Goal: Task Accomplishment & Management: Use online tool/utility

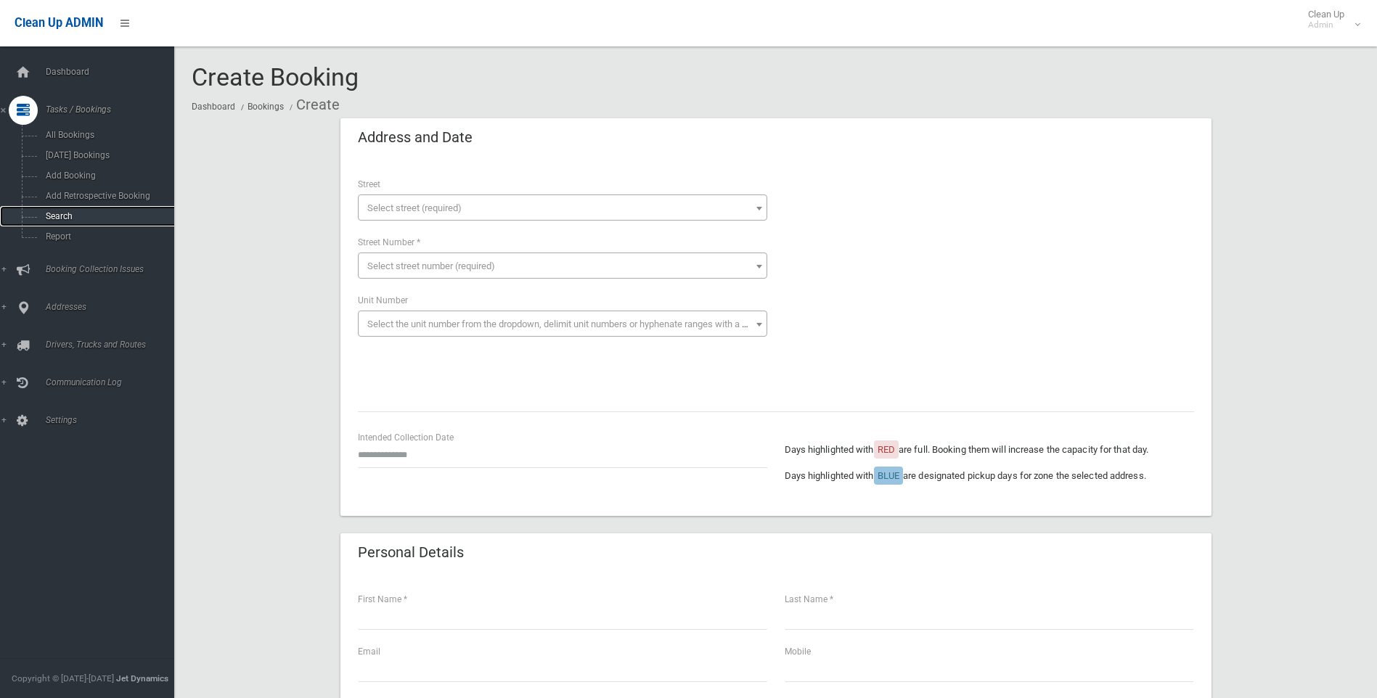
click at [118, 216] on span "Search" at bounding box center [106, 216] width 131 height 10
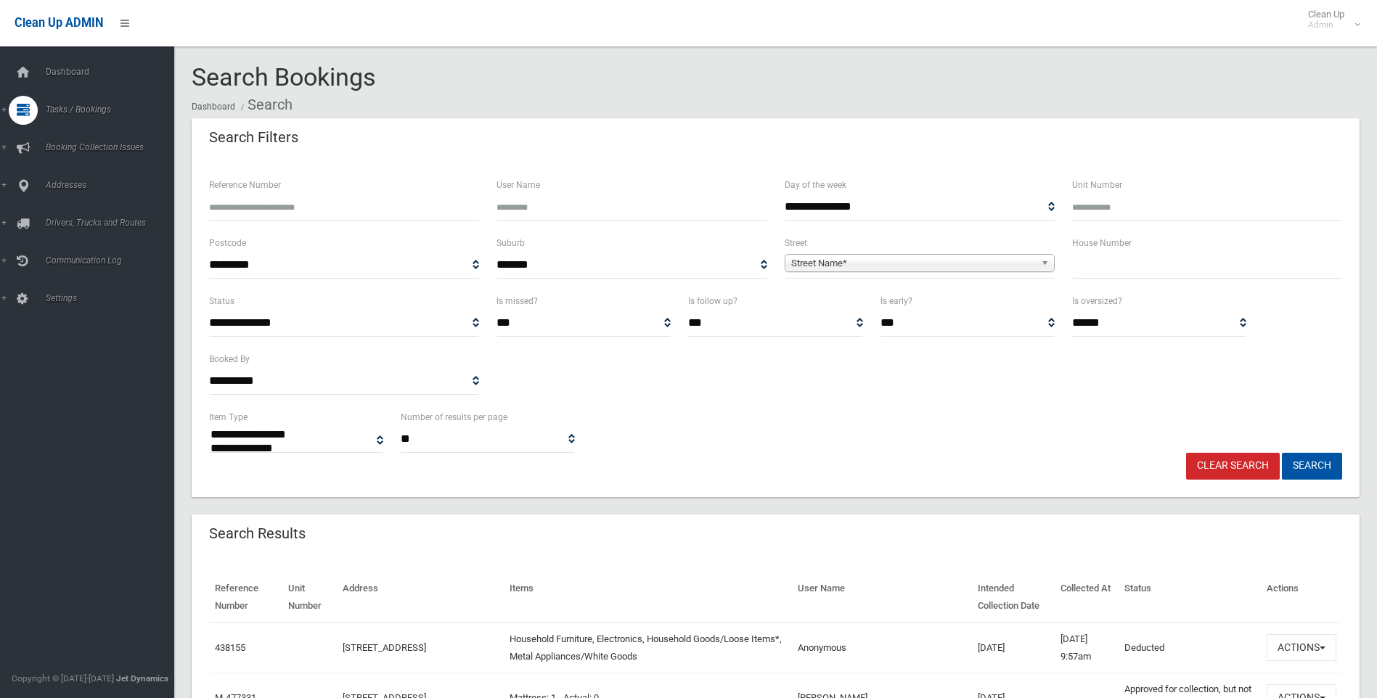
select select
click at [1107, 267] on div "House Number" at bounding box center [1206, 263] width 287 height 58
click at [1107, 265] on input "text" at bounding box center [1207, 265] width 270 height 27
type input "**"
click at [975, 266] on span "Street Name*" at bounding box center [913, 263] width 244 height 17
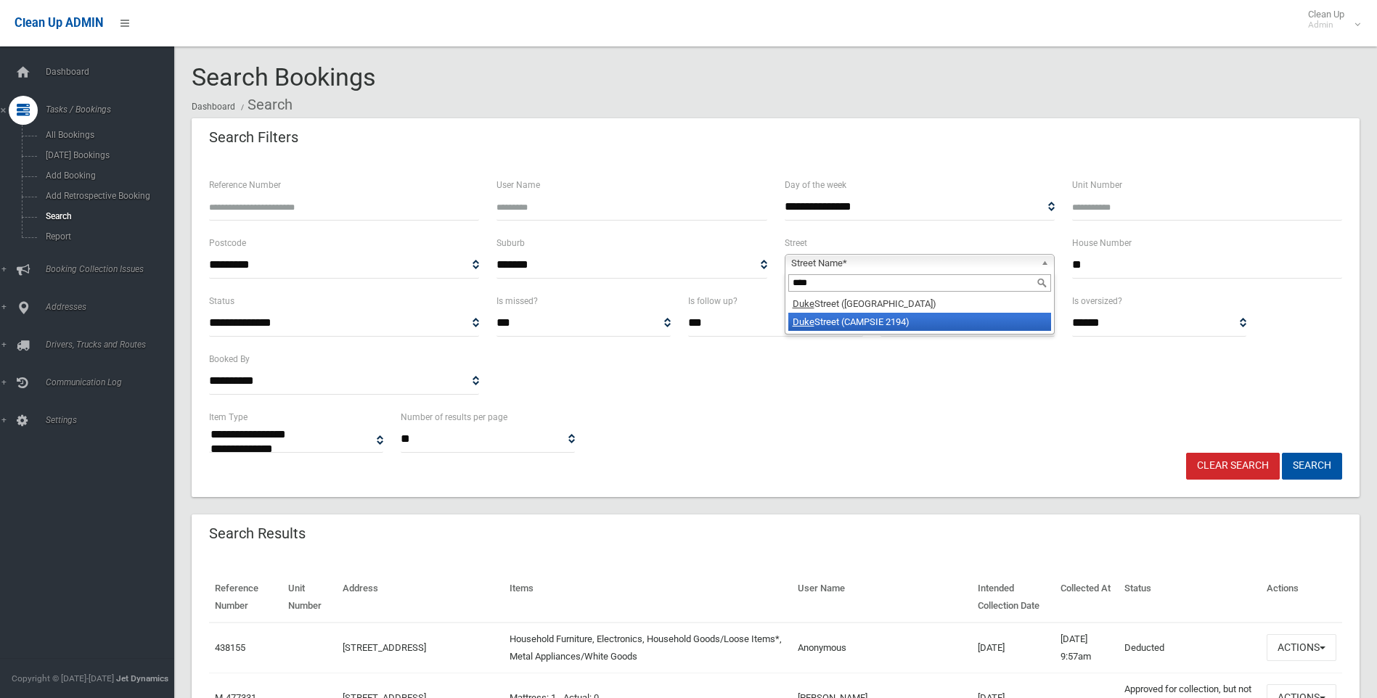
type input "****"
click at [934, 319] on li "Duke Street (CAMPSIE 2194)" at bounding box center [919, 322] width 263 height 18
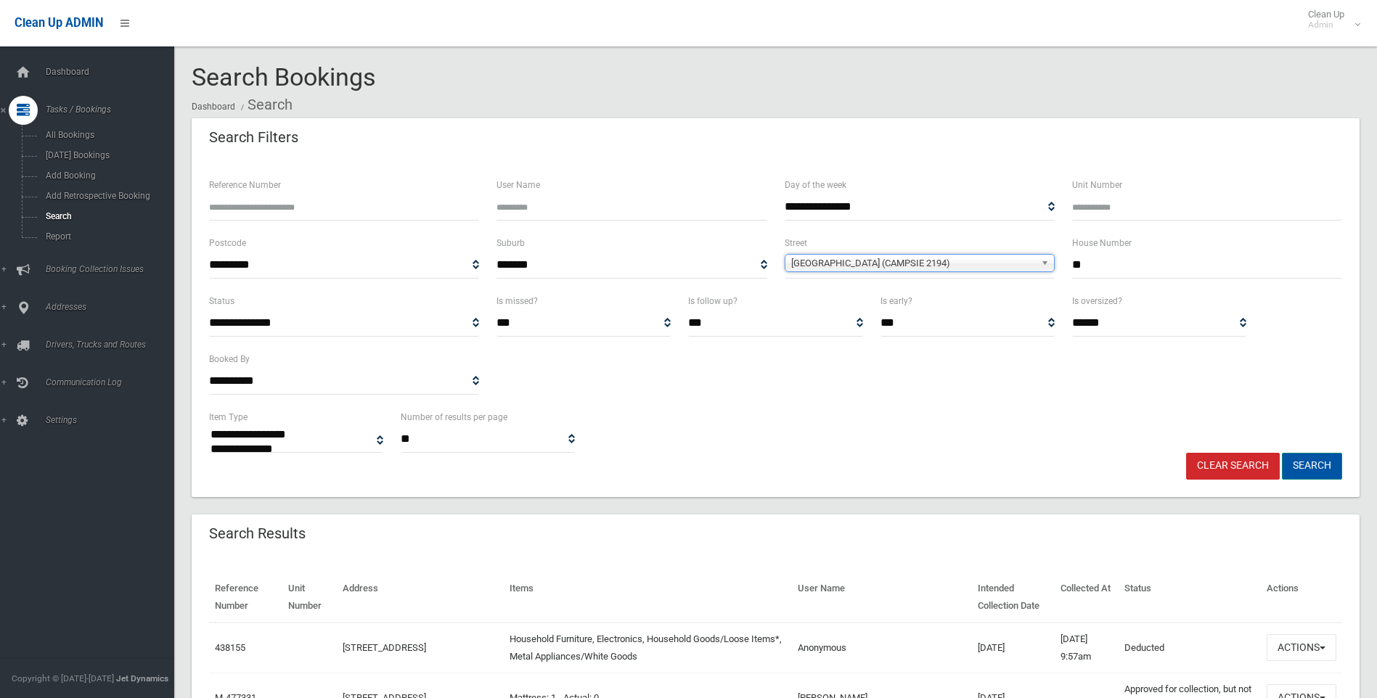
click at [1291, 458] on button "Search" at bounding box center [1311, 466] width 60 height 27
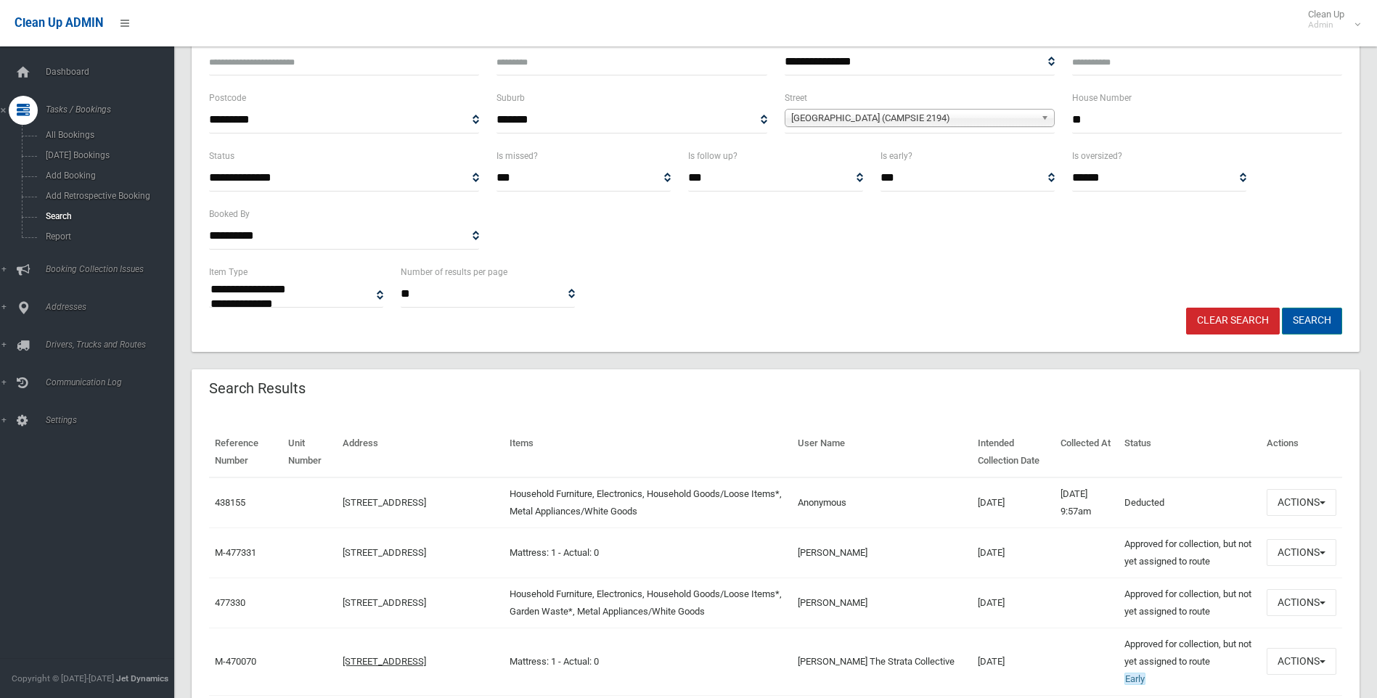
scroll to position [193, 0]
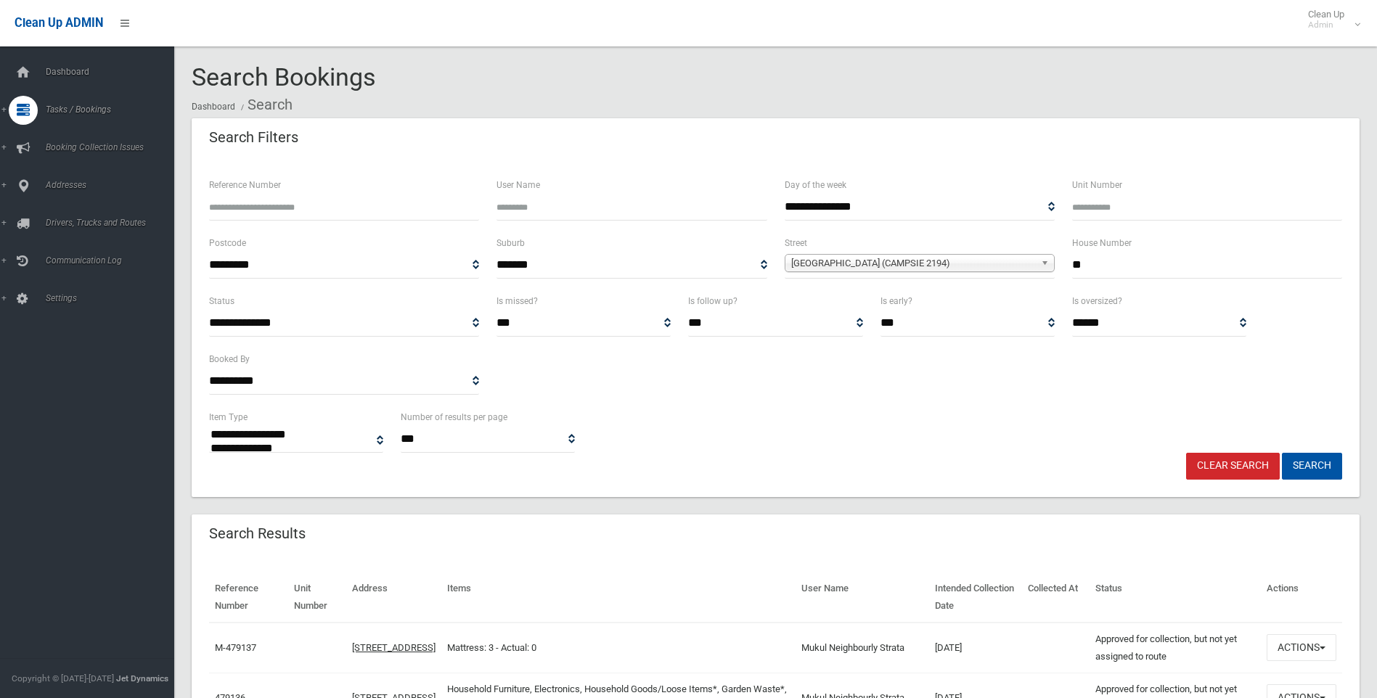
select select
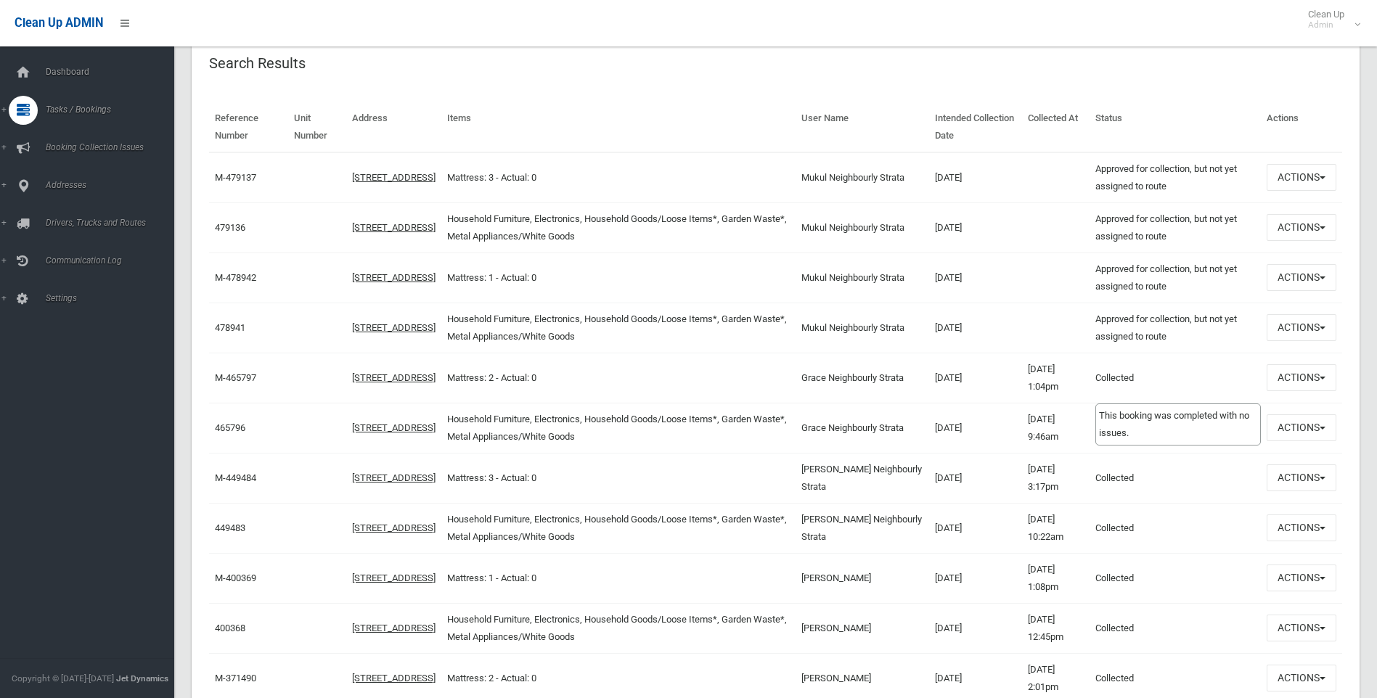
scroll to position [435, 0]
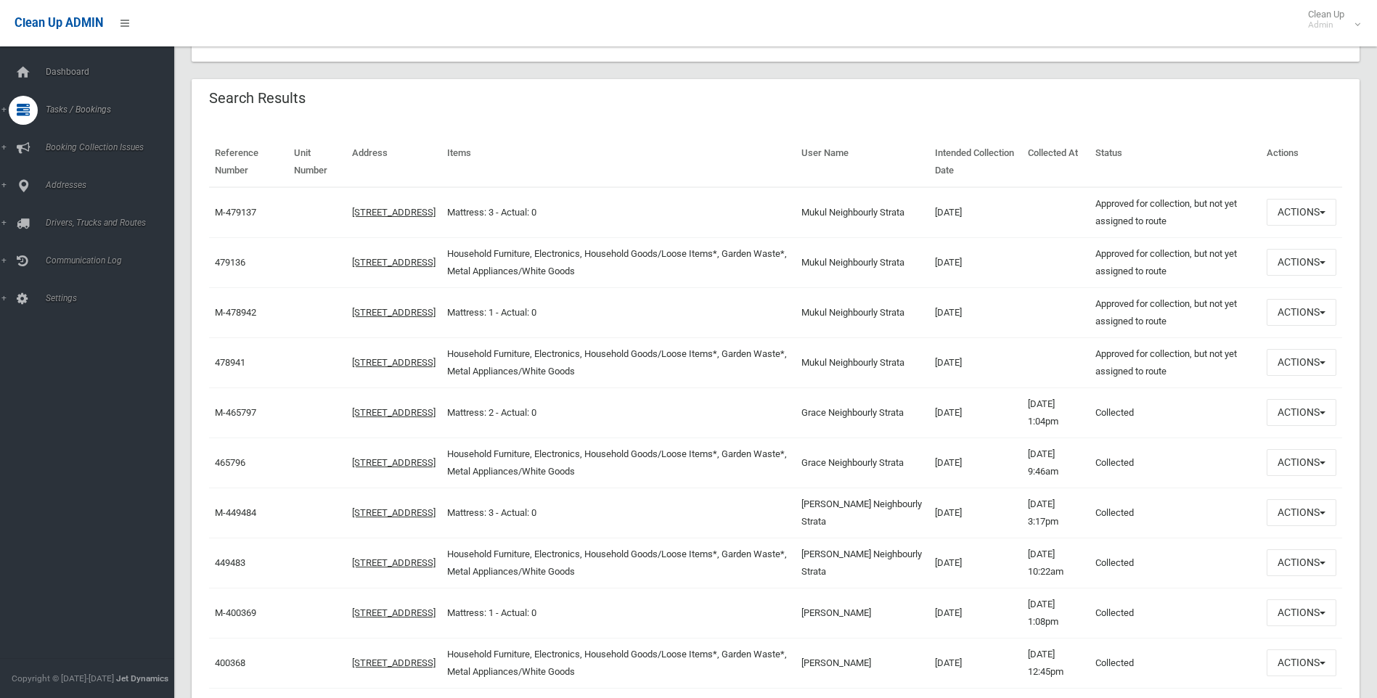
drag, startPoint x: 1189, startPoint y: 366, endPoint x: 372, endPoint y: 120, distance: 853.3
click at [372, 120] on div "Reference Number Unit Number Address Items User Name Intended Collection Date C…" at bounding box center [776, 664] width 1168 height 1088
click at [369, 120] on div "Reference Number Unit Number Address Items User Name Intended Collection Date C…" at bounding box center [776, 664] width 1168 height 1088
click at [335, 139] on th "Unit Number" at bounding box center [317, 162] width 58 height 50
click at [861, 117] on div "Search Results" at bounding box center [776, 99] width 1168 height 41
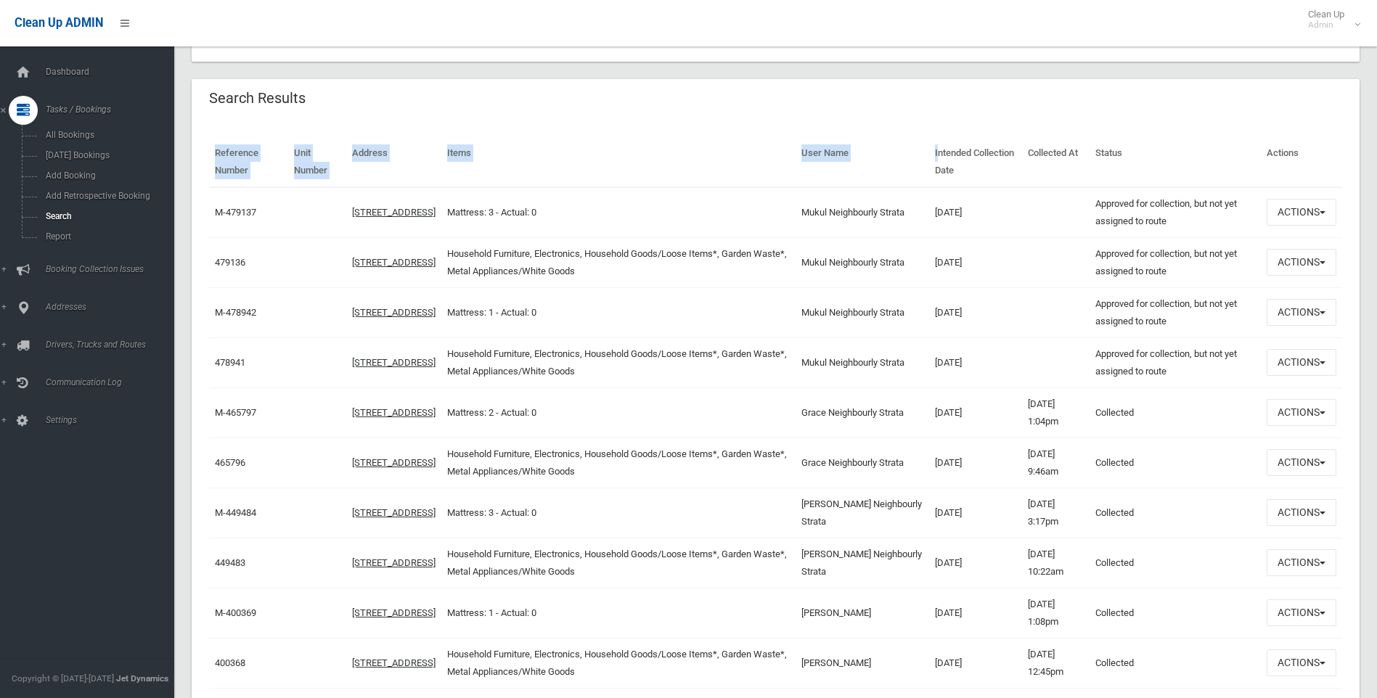
drag, startPoint x: 861, startPoint y: 117, endPoint x: 938, endPoint y: 152, distance: 84.7
click at [927, 155] on div "Search Results Reference Number Unit Number Address Items User Name Intended Co…" at bounding box center [776, 643] width 1168 height 1128
drag, startPoint x: 1059, startPoint y: 155, endPoint x: 1236, endPoint y: 157, distance: 177.8
click at [1073, 158] on th "Collected At" at bounding box center [1055, 162] width 67 height 50
drag, startPoint x: 1324, startPoint y: 159, endPoint x: 514, endPoint y: 110, distance: 811.3
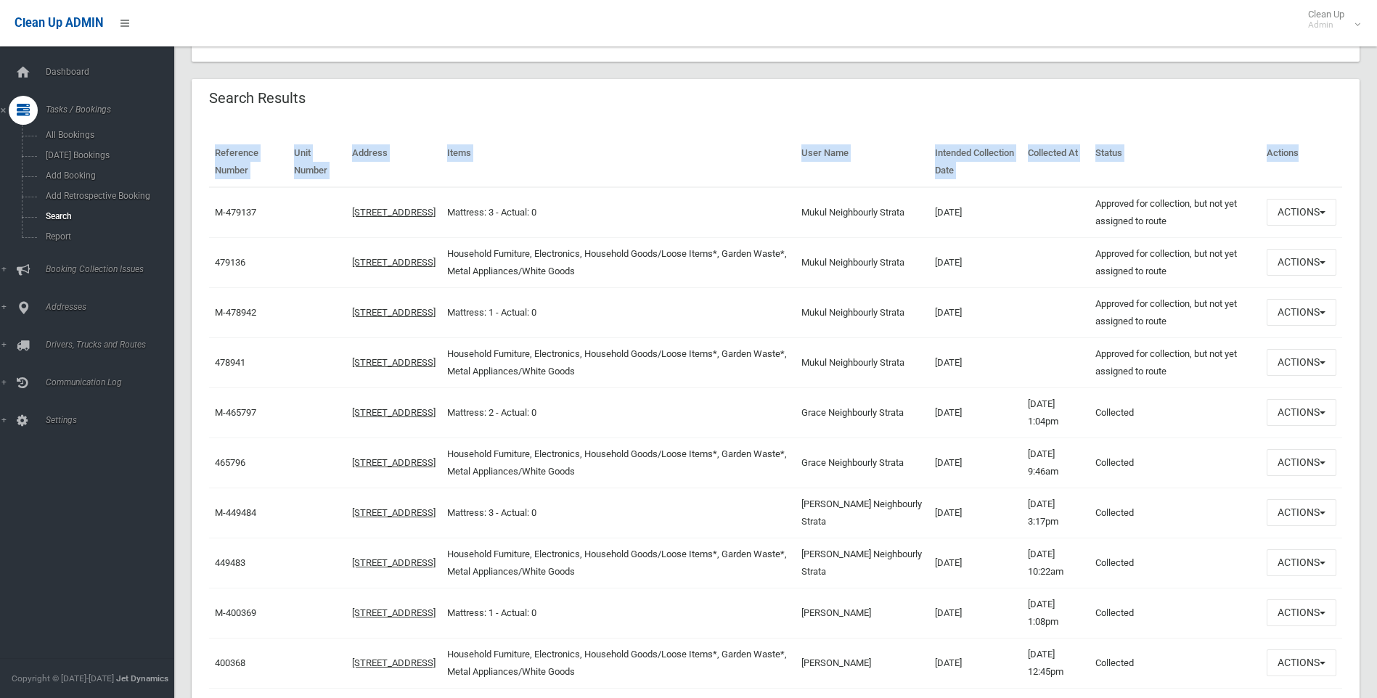
click at [514, 110] on div "Search Results Reference Number Unit Number Address Items User Name Intended Co…" at bounding box center [776, 643] width 1168 height 1128
click at [514, 110] on div "Search Results" at bounding box center [776, 99] width 1168 height 41
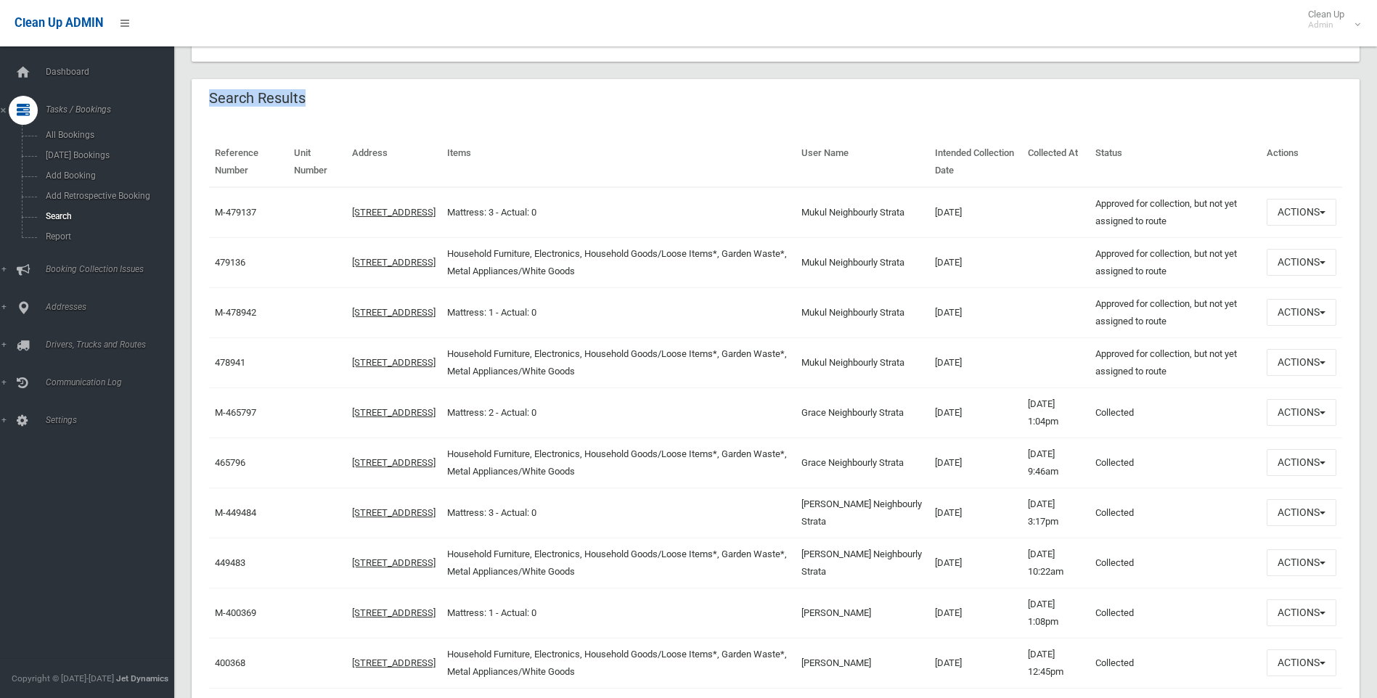
drag, startPoint x: 202, startPoint y: 104, endPoint x: 1387, endPoint y: 189, distance: 1187.3
click at [1345, 131] on div "Reference Number Unit Number Address Items User Name Intended Collection Date C…" at bounding box center [776, 664] width 1168 height 1088
drag, startPoint x: 1297, startPoint y: 149, endPoint x: 204, endPoint y: 91, distance: 1095.1
click at [204, 91] on div "Search Results Reference Number Unit Number Address Items User Name Intended Co…" at bounding box center [776, 643] width 1168 height 1128
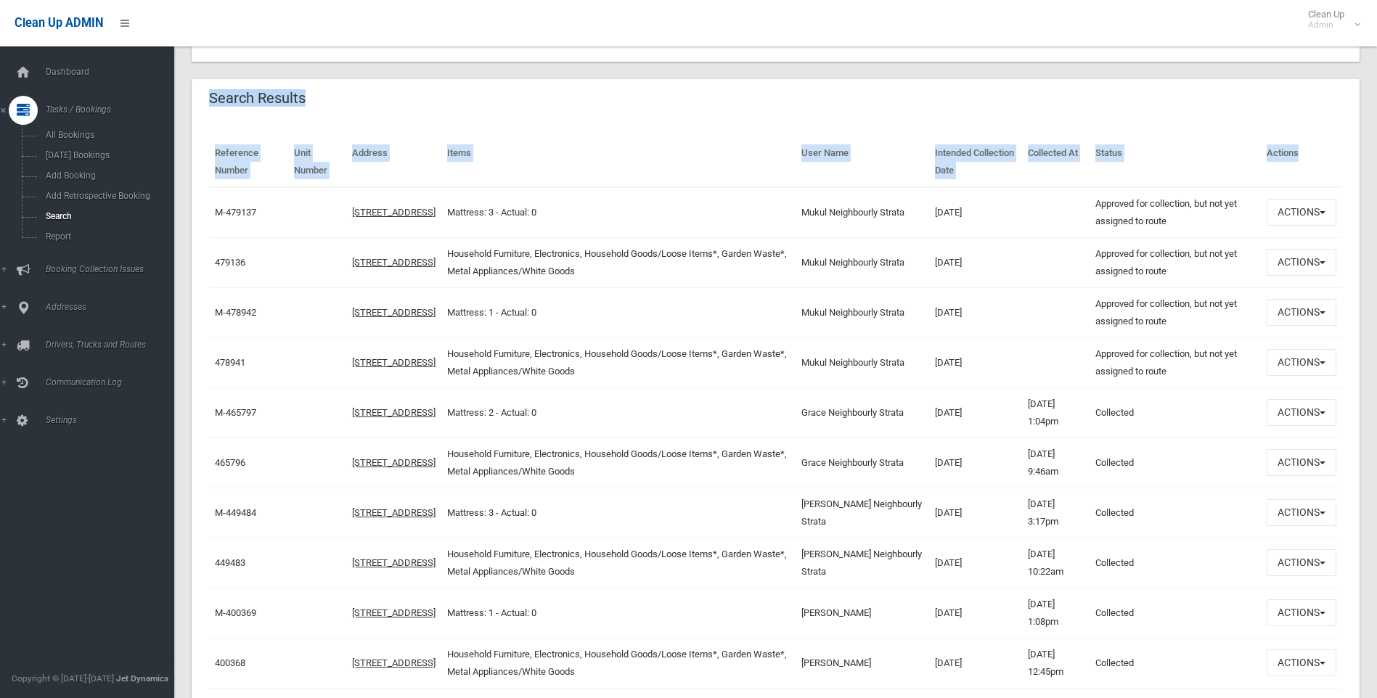
click at [202, 91] on header "Search Results" at bounding box center [257, 98] width 131 height 28
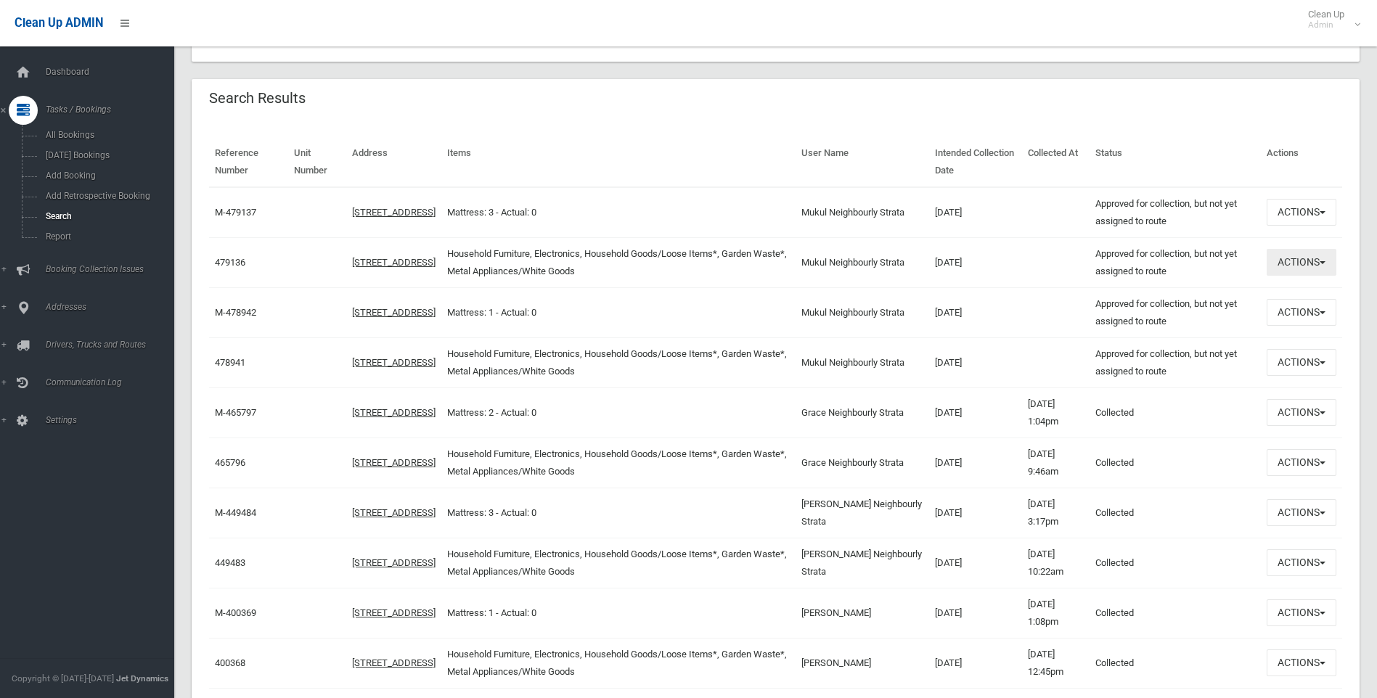
click at [1308, 274] on button "Actions" at bounding box center [1301, 262] width 70 height 27
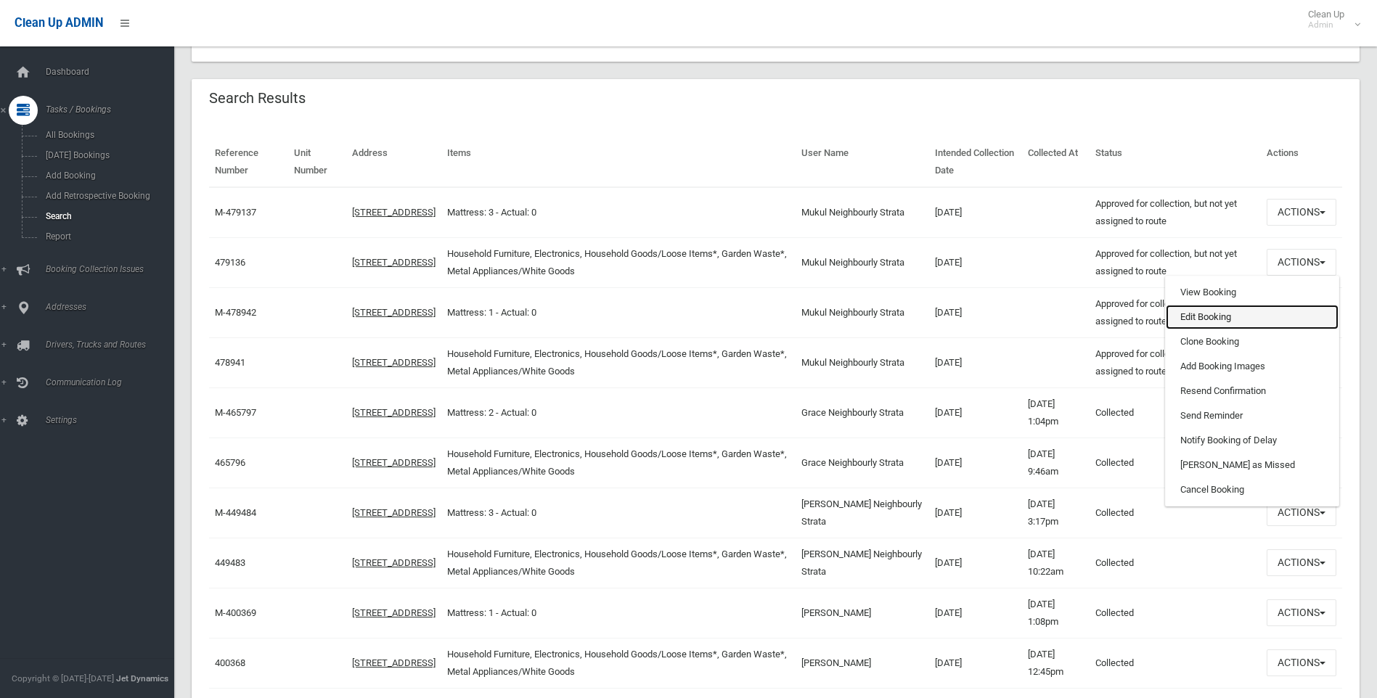
click at [1216, 313] on link "Edit Booking" at bounding box center [1251, 317] width 173 height 25
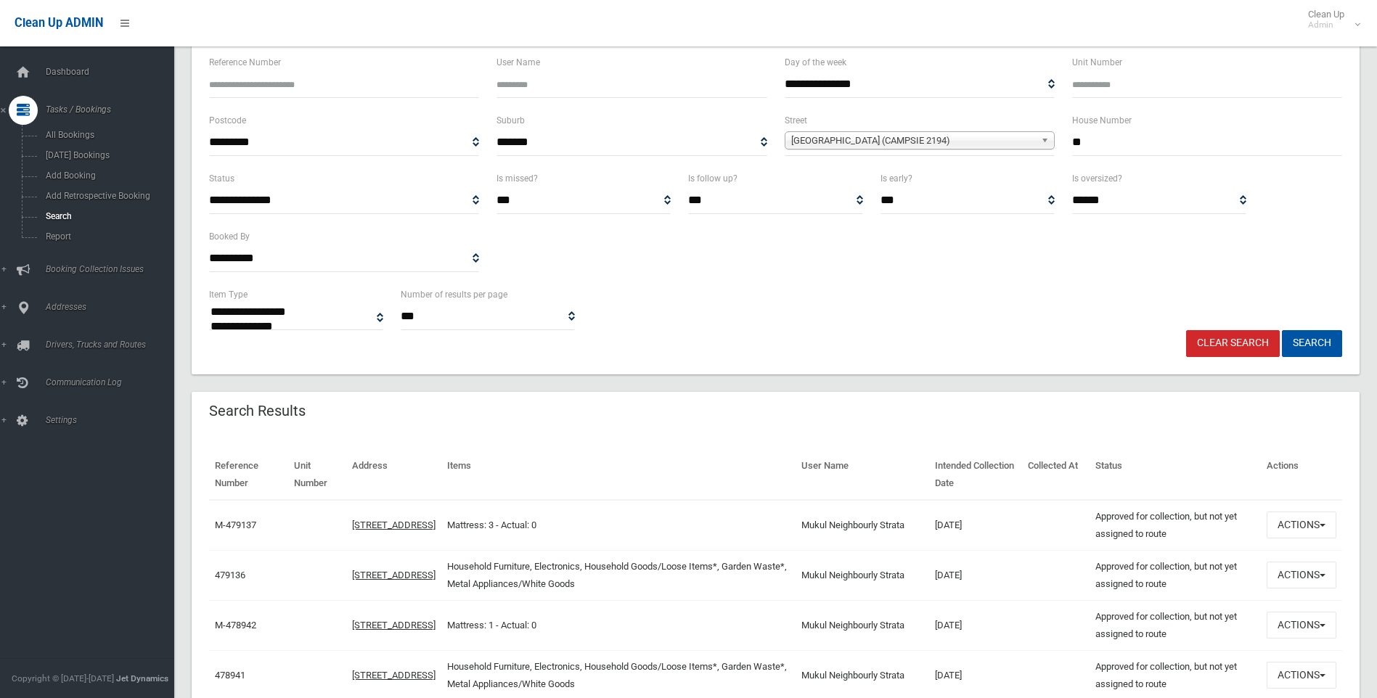
scroll to position [0, 0]
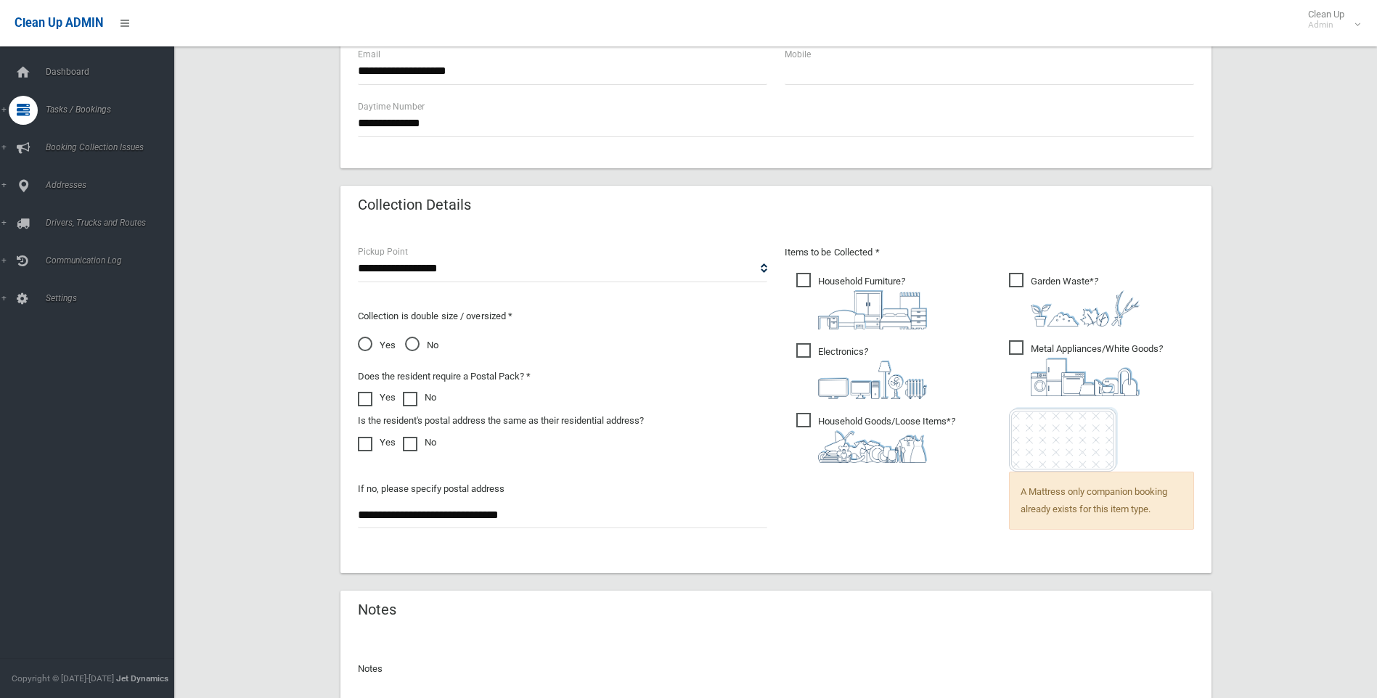
scroll to position [1295, 0]
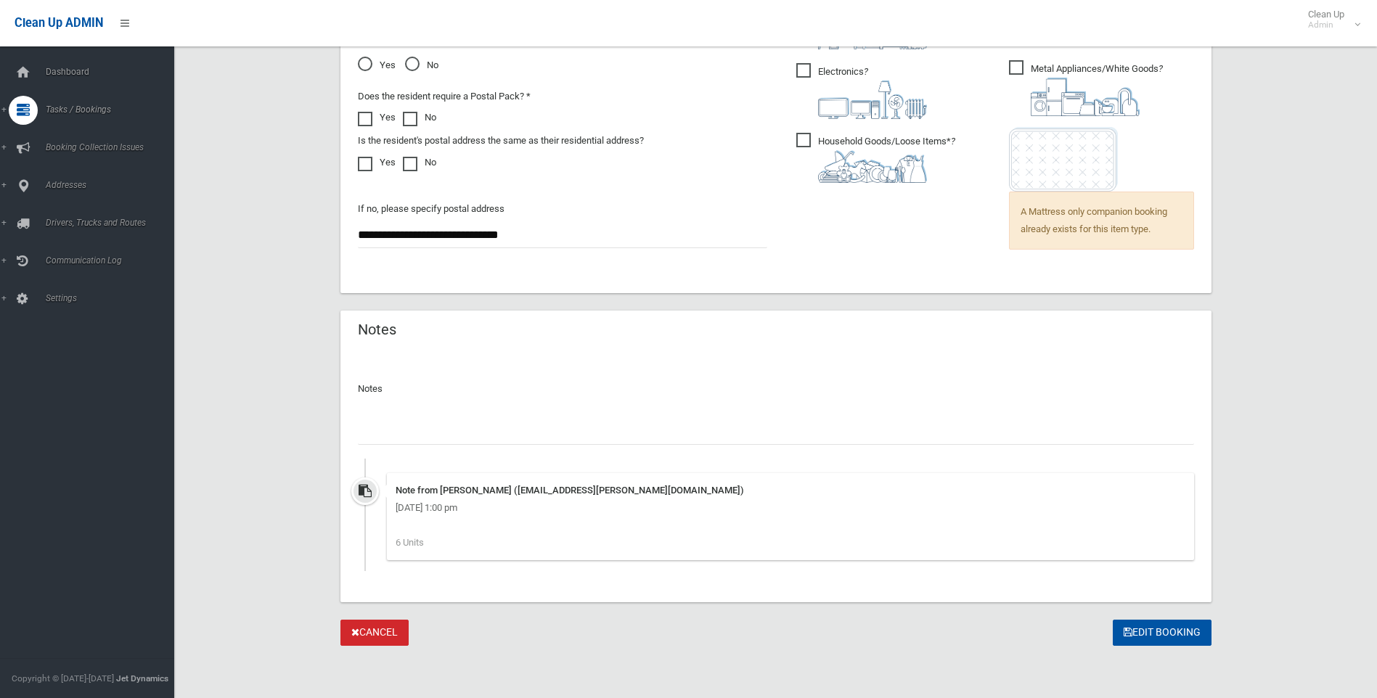
click at [471, 435] on input "text" at bounding box center [776, 431] width 836 height 27
type input "**********"
click at [1190, 633] on button "Edit Booking" at bounding box center [1161, 633] width 99 height 27
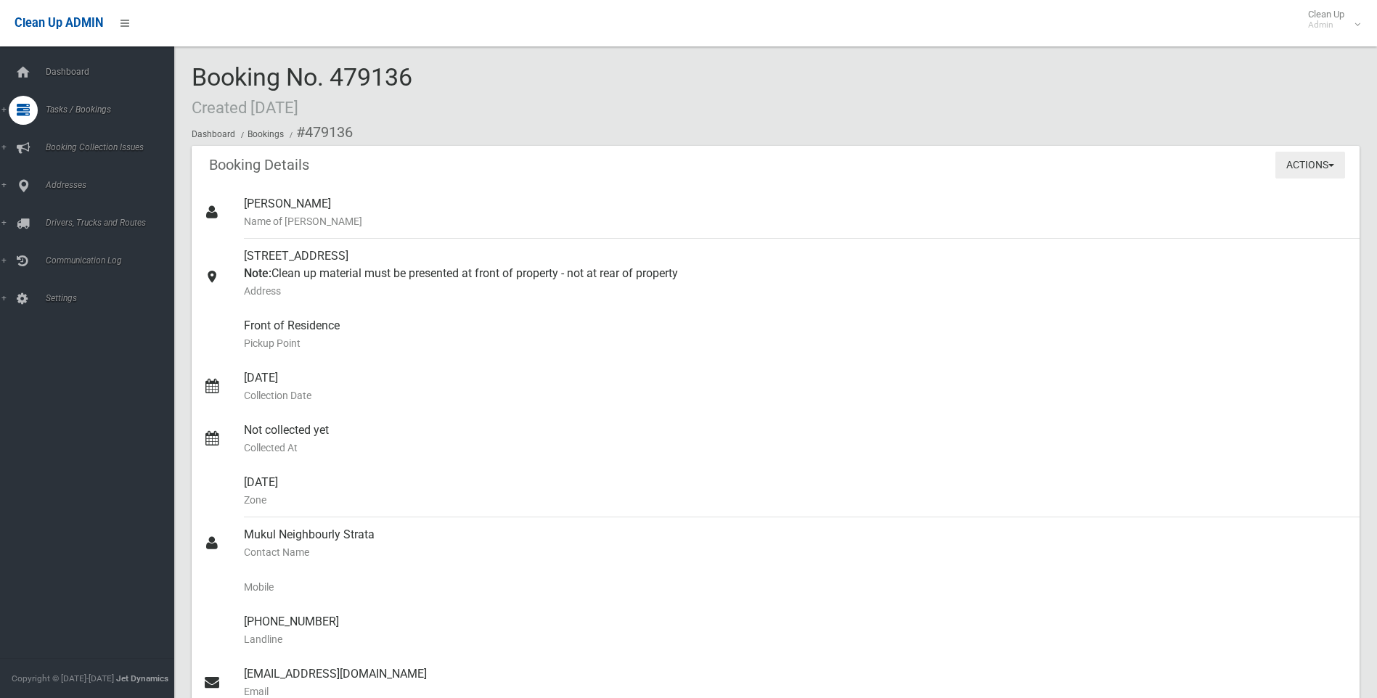
click at [1289, 163] on button "Actions" at bounding box center [1310, 165] width 70 height 27
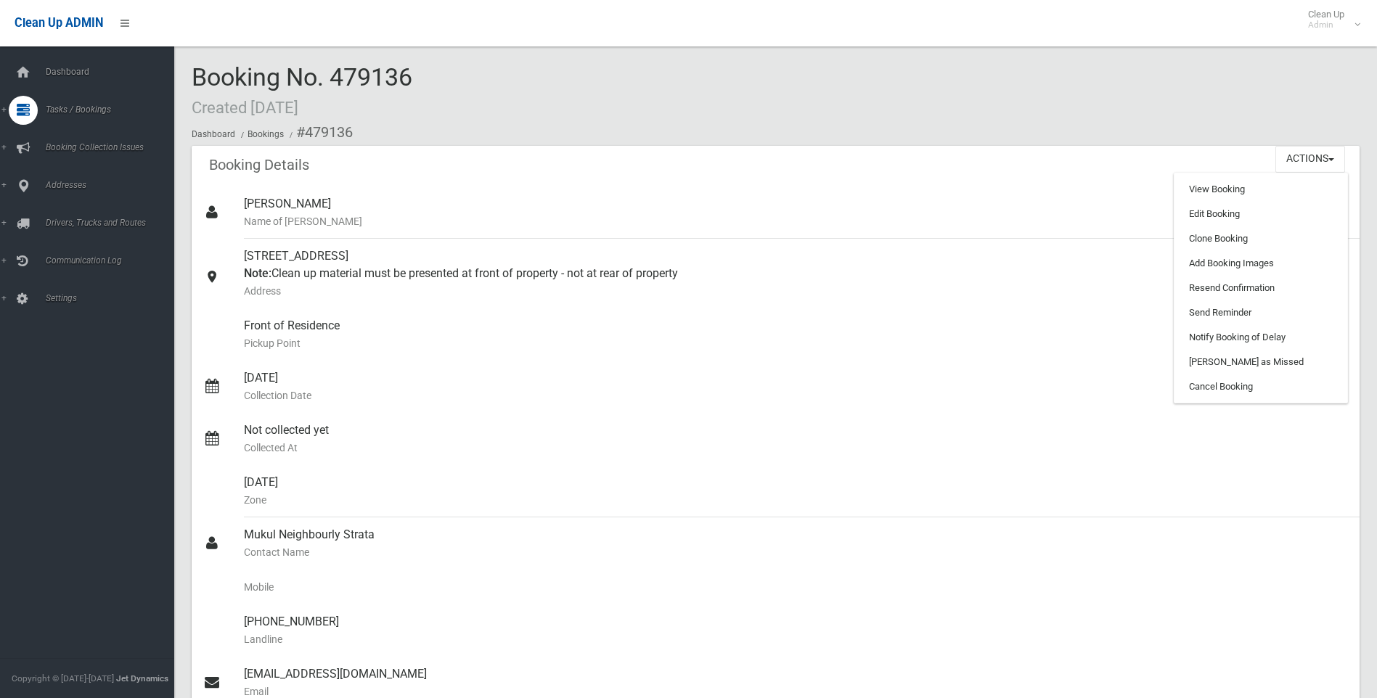
click at [802, 168] on div "Booking Details Actions View Booking Edit Booking Clone Booking Add Booking Ima…" at bounding box center [776, 166] width 1168 height 41
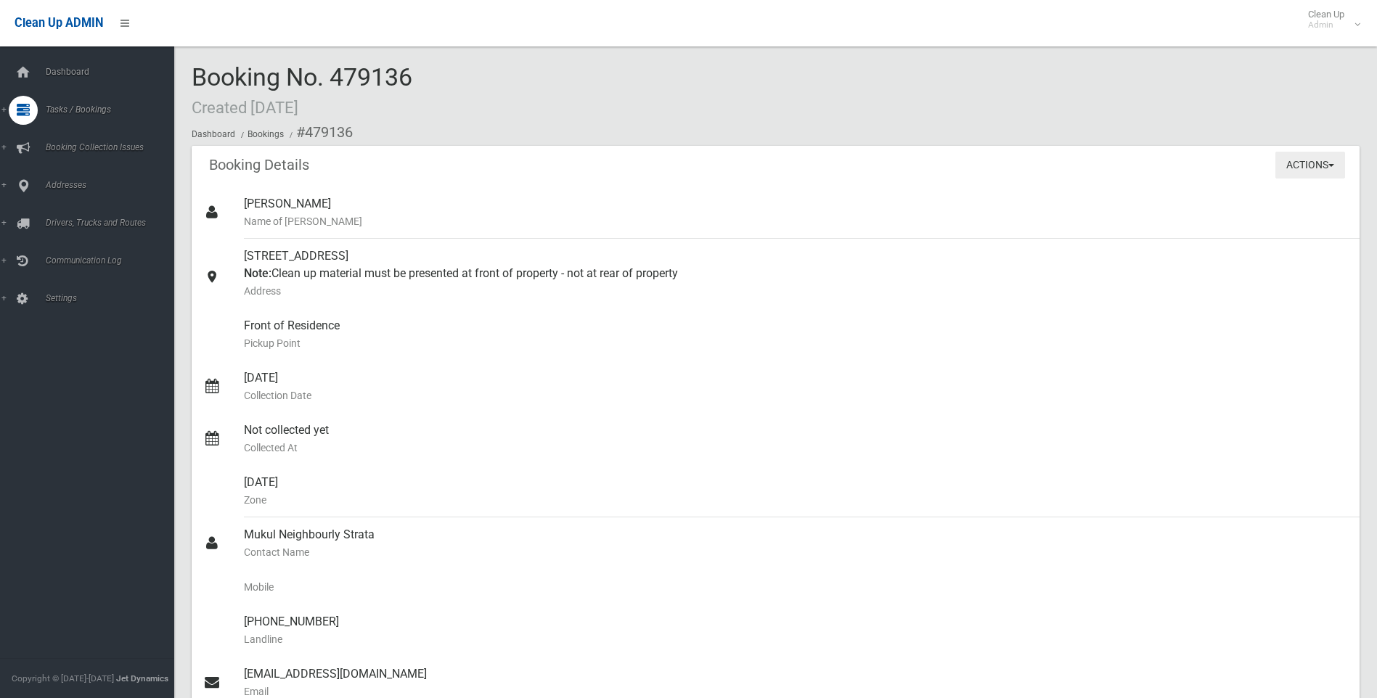
click at [1300, 167] on button "Actions" at bounding box center [1310, 165] width 70 height 27
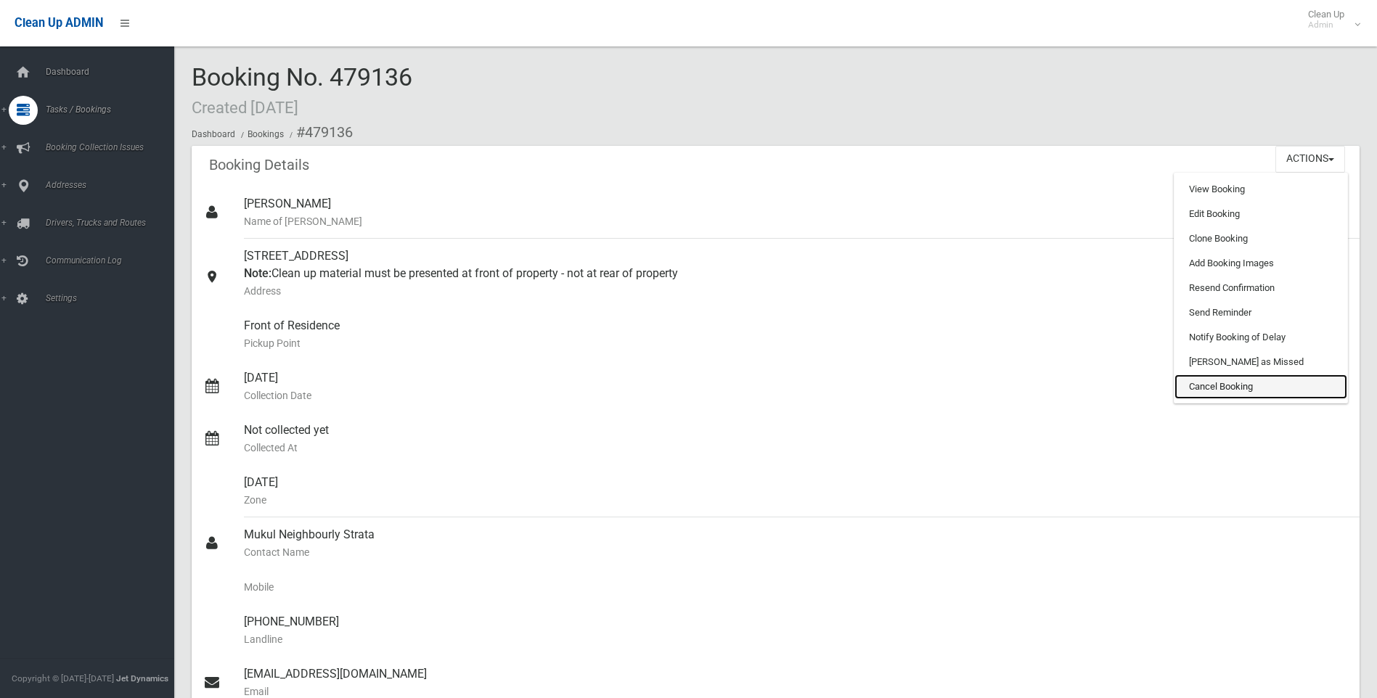
click at [1260, 374] on link "Cancel Booking" at bounding box center [1260, 386] width 173 height 25
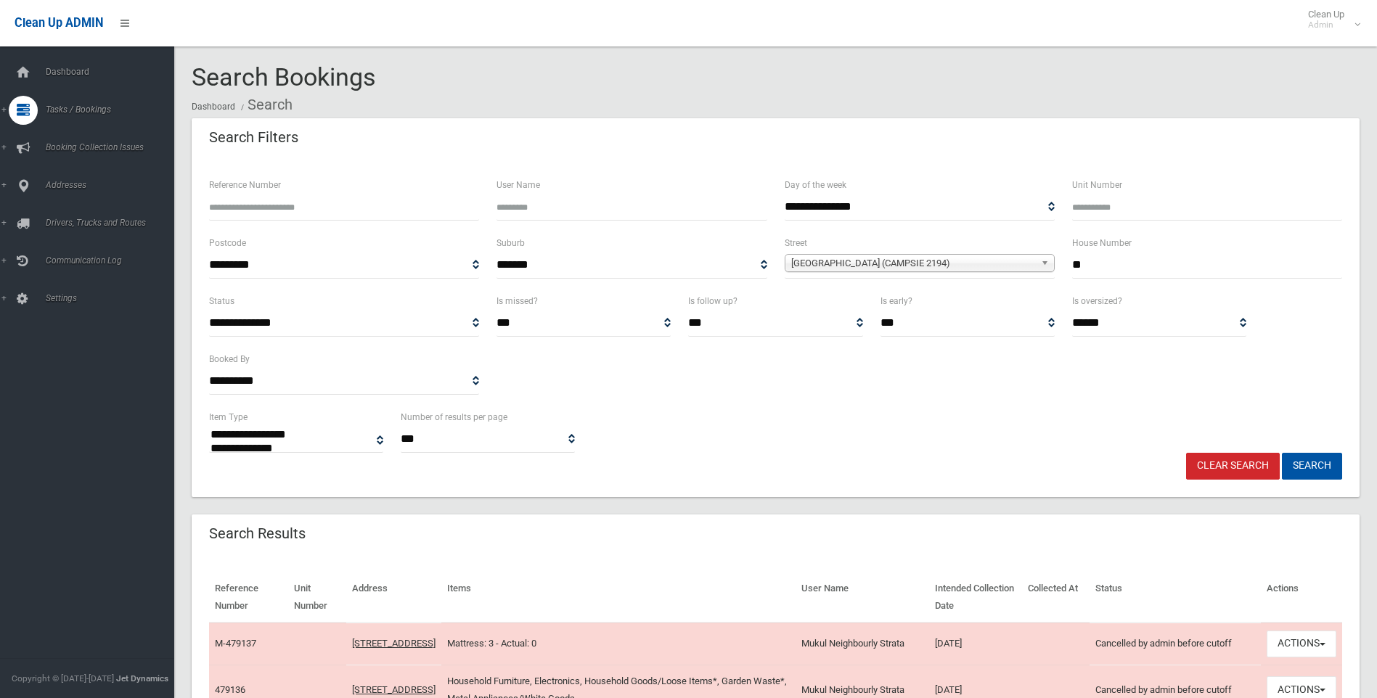
select select
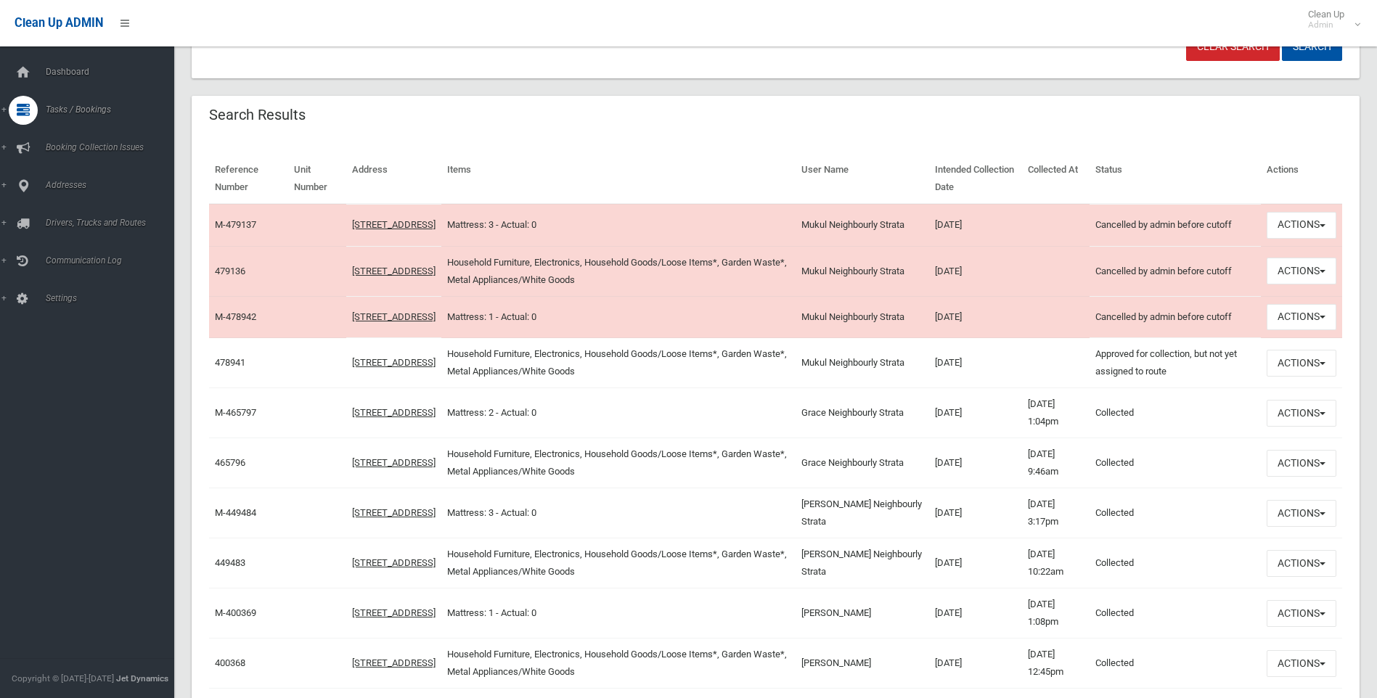
scroll to position [435, 0]
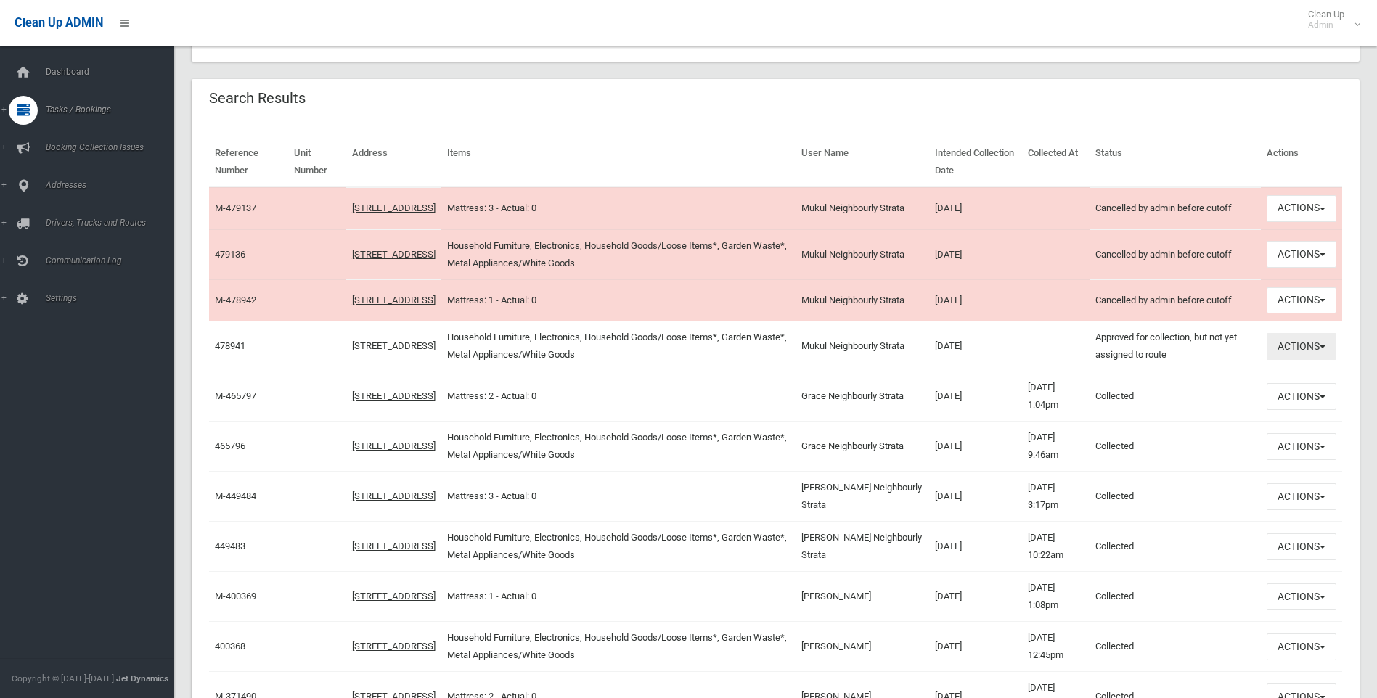
click at [1313, 360] on button "Actions" at bounding box center [1301, 346] width 70 height 27
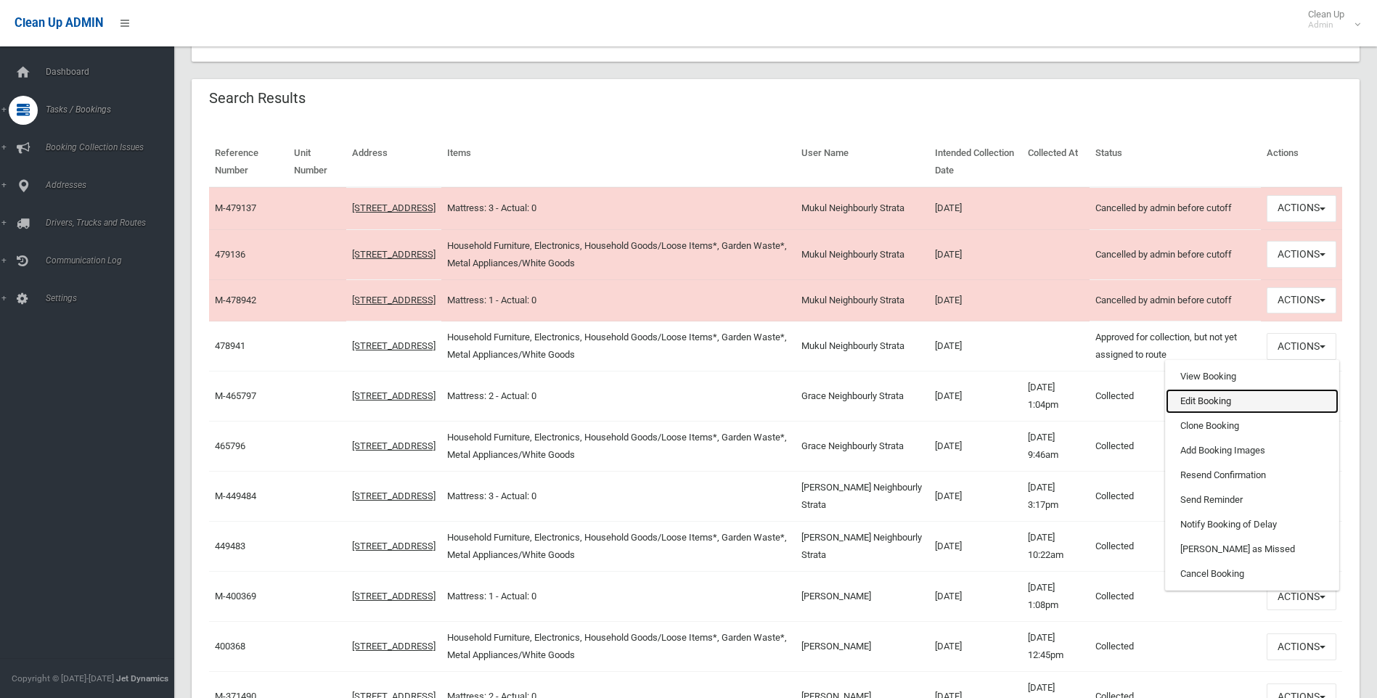
click at [1210, 414] on link "Edit Booking" at bounding box center [1251, 401] width 173 height 25
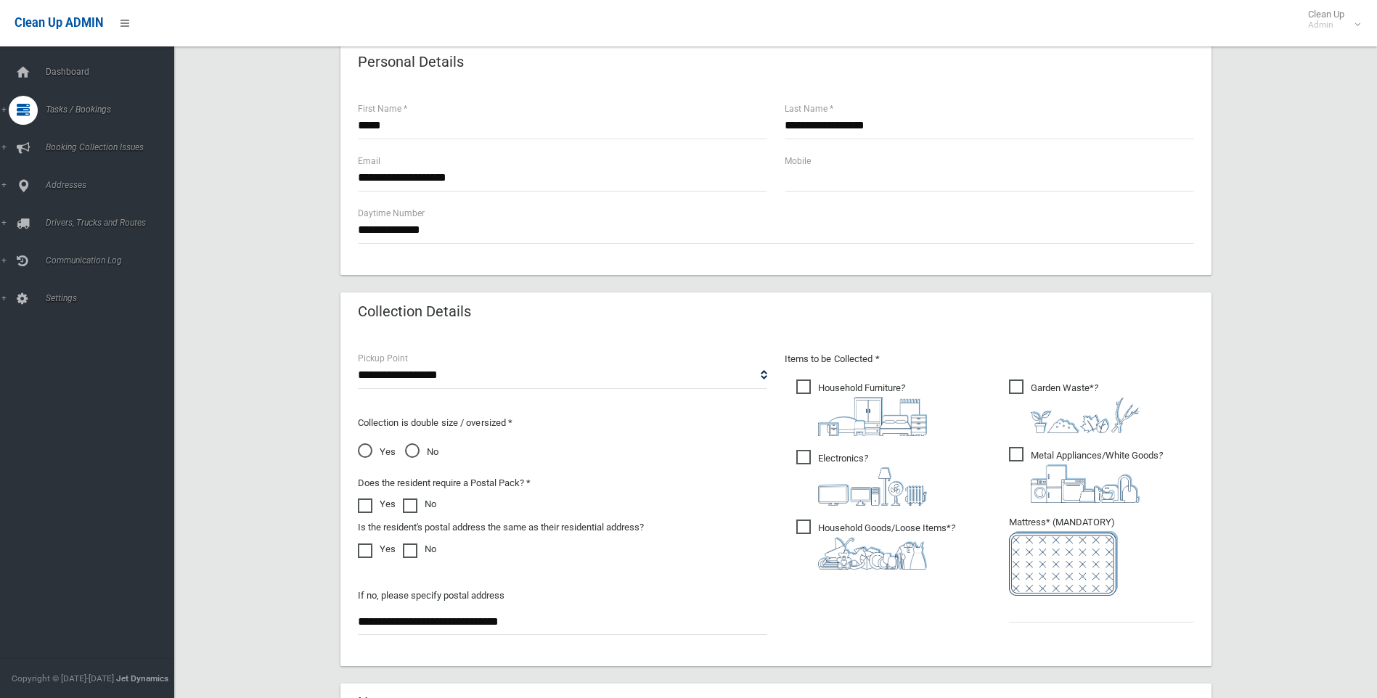
scroll to position [869, 0]
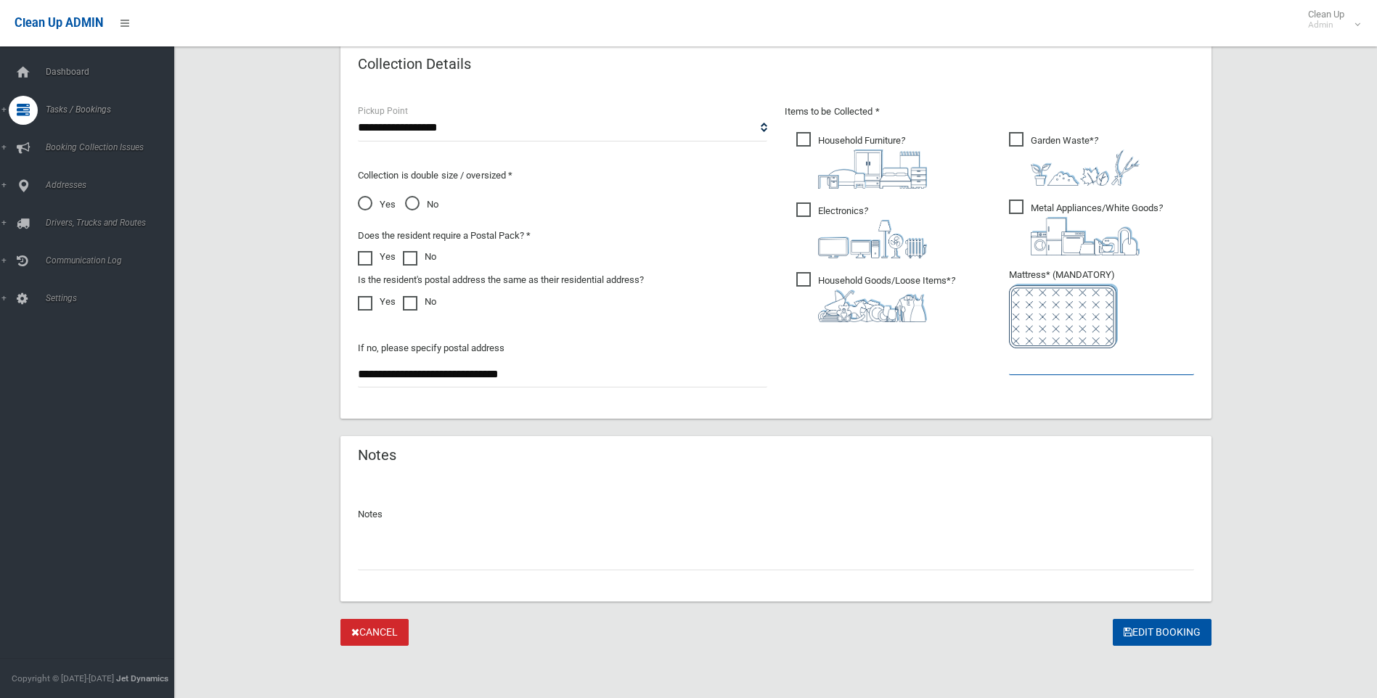
click at [1077, 369] on input "text" at bounding box center [1101, 361] width 185 height 27
type input "*"
click at [1149, 625] on button "Edit Booking" at bounding box center [1161, 632] width 99 height 27
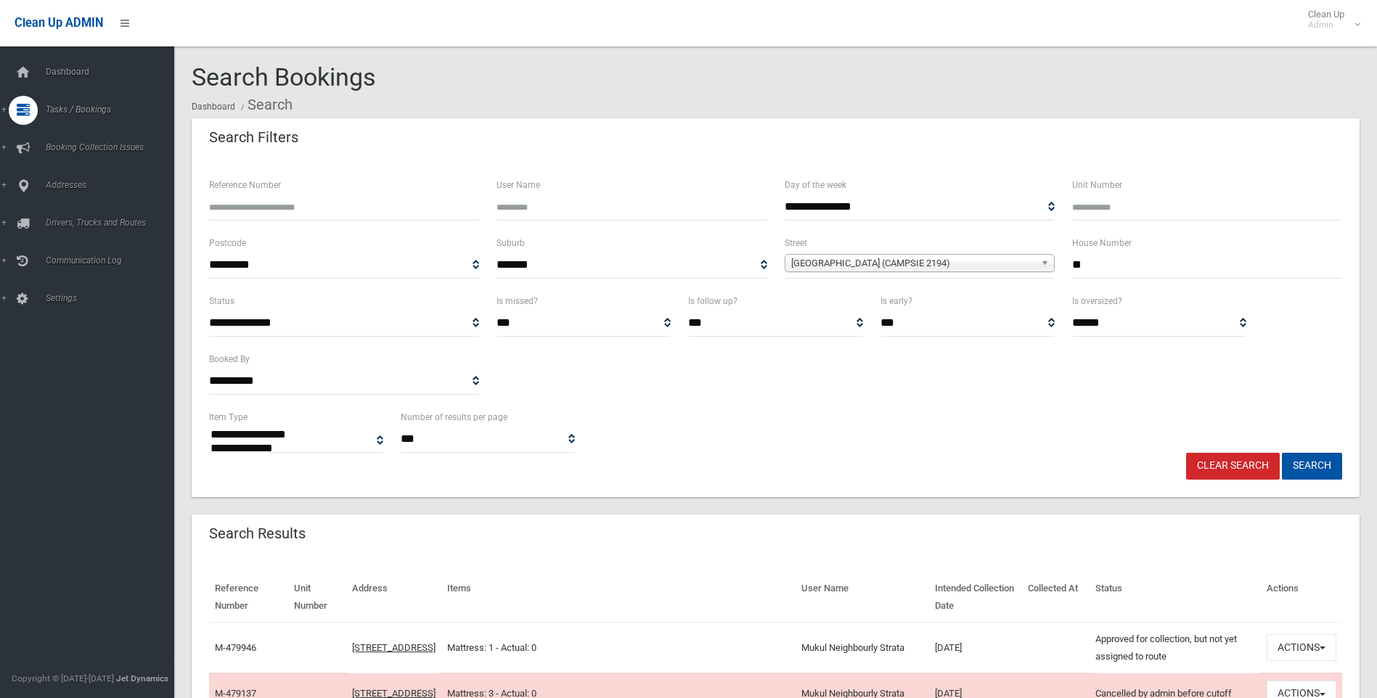
select select
drag, startPoint x: 1084, startPoint y: 267, endPoint x: 1030, endPoint y: 284, distance: 56.4
click at [1031, 283] on div "**********" at bounding box center [775, 263] width 1150 height 58
type input "**"
click at [954, 268] on span "[GEOGRAPHIC_DATA] (CAMPSIE 2194)" at bounding box center [913, 263] width 244 height 17
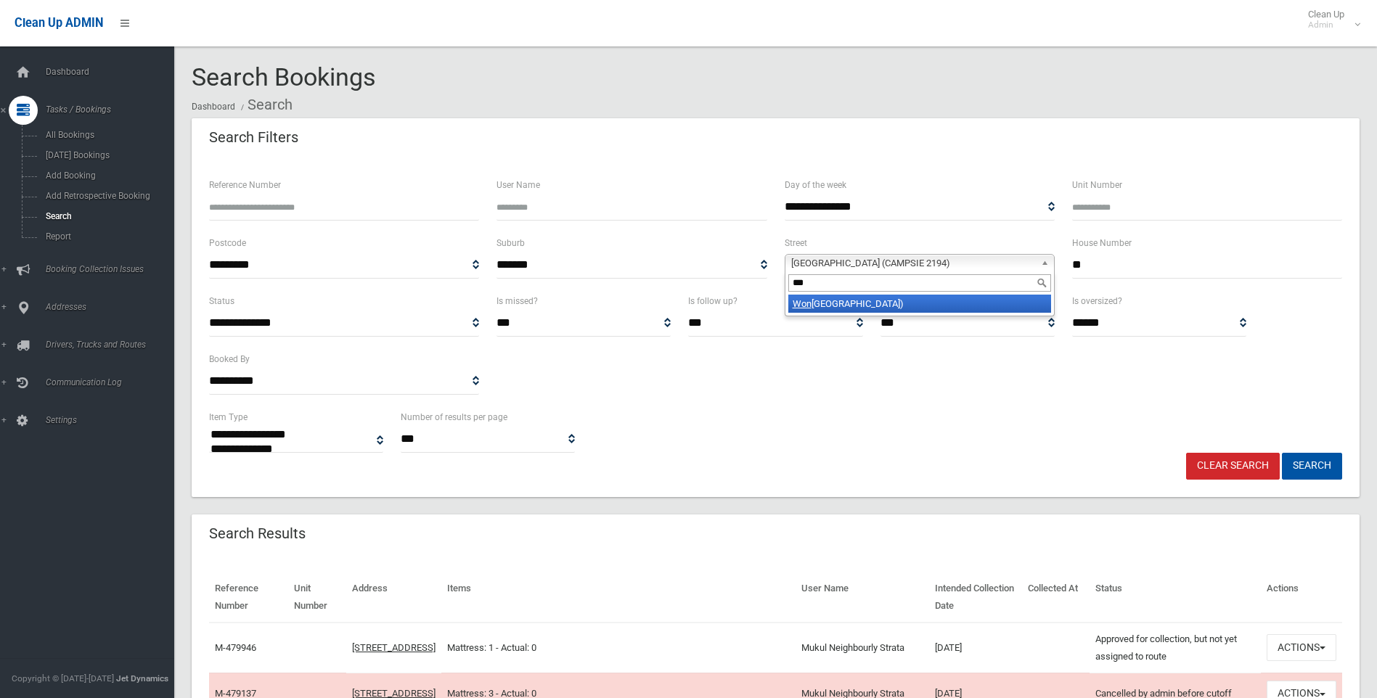
type input "***"
click at [932, 301] on li "Won ga Street (CANTERBURY 2193)" at bounding box center [919, 304] width 263 height 18
click at [1323, 462] on button "Search" at bounding box center [1311, 466] width 60 height 27
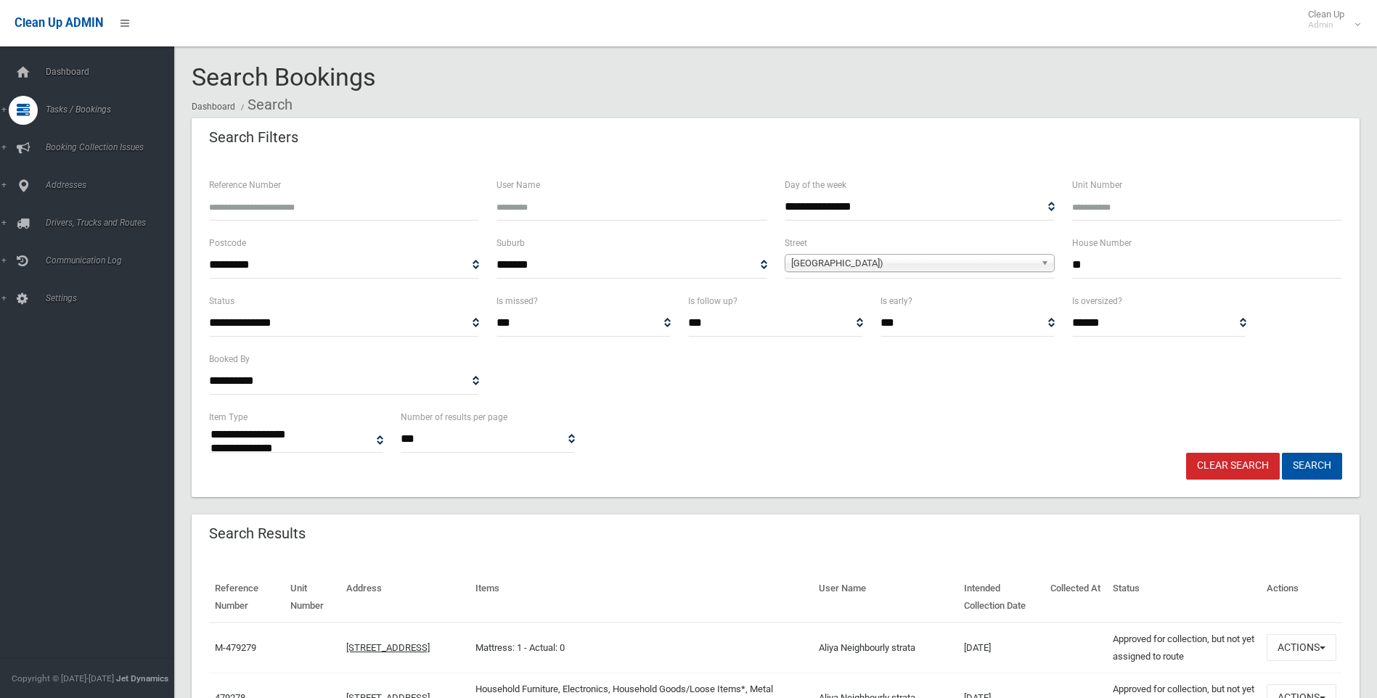
select select
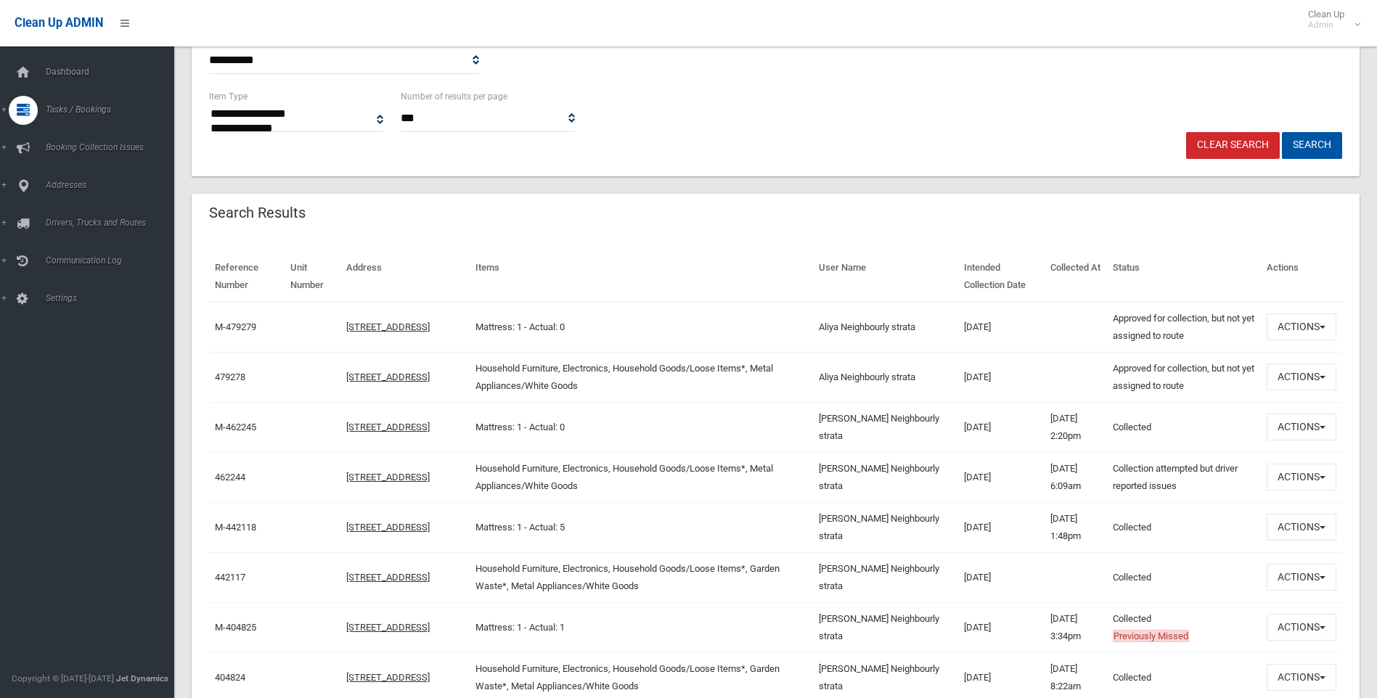
scroll to position [363, 0]
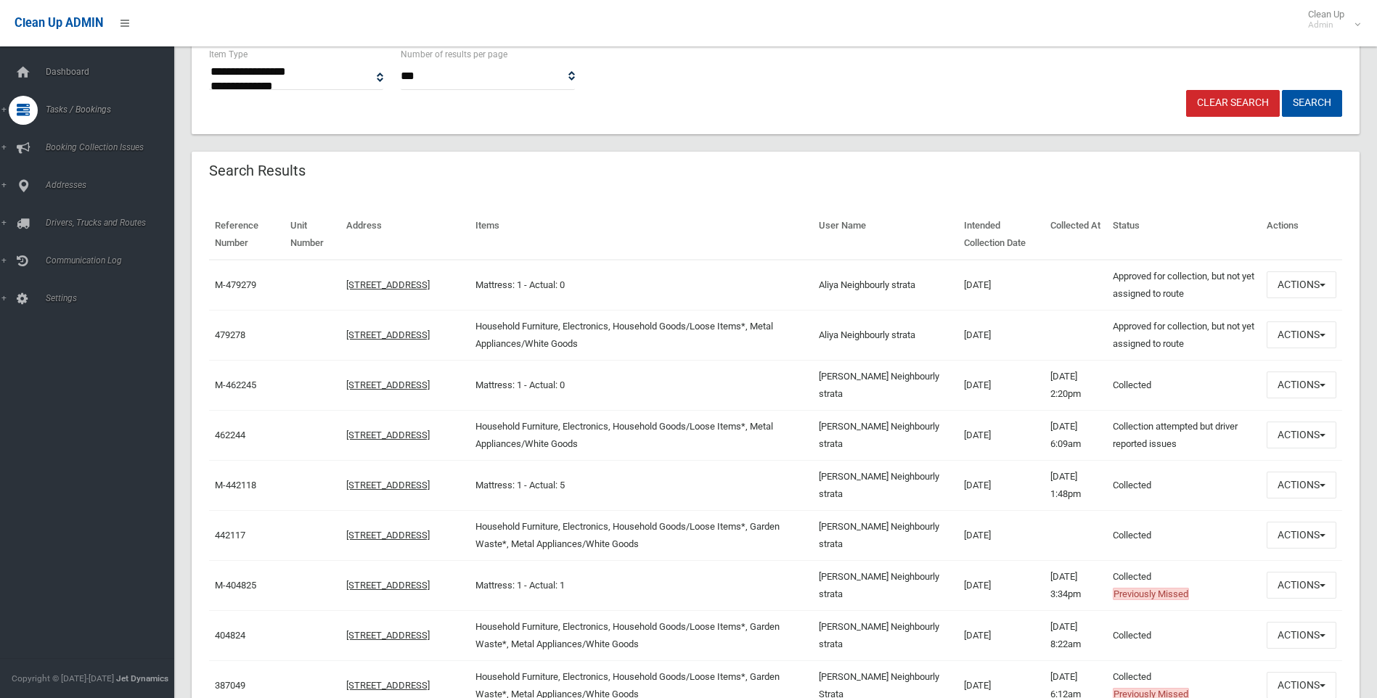
drag, startPoint x: 1158, startPoint y: 342, endPoint x: 834, endPoint y: 202, distance: 353.3
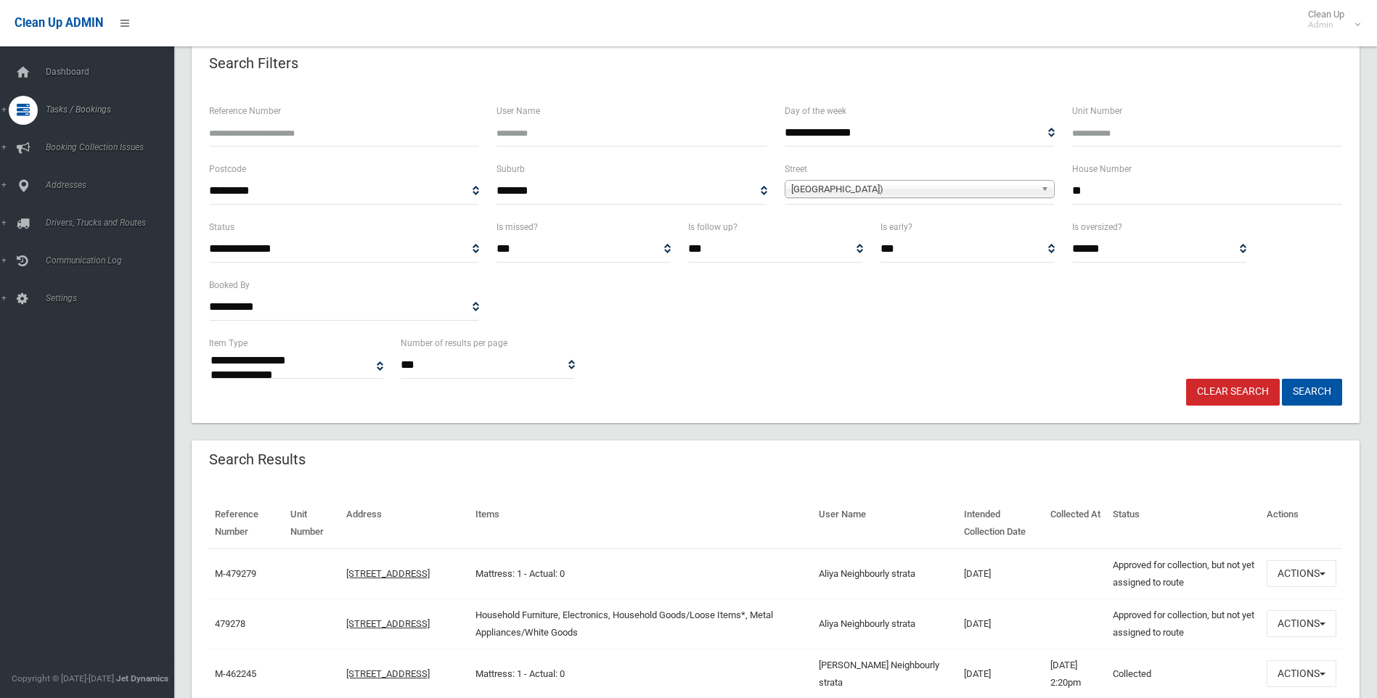
scroll to position [0, 0]
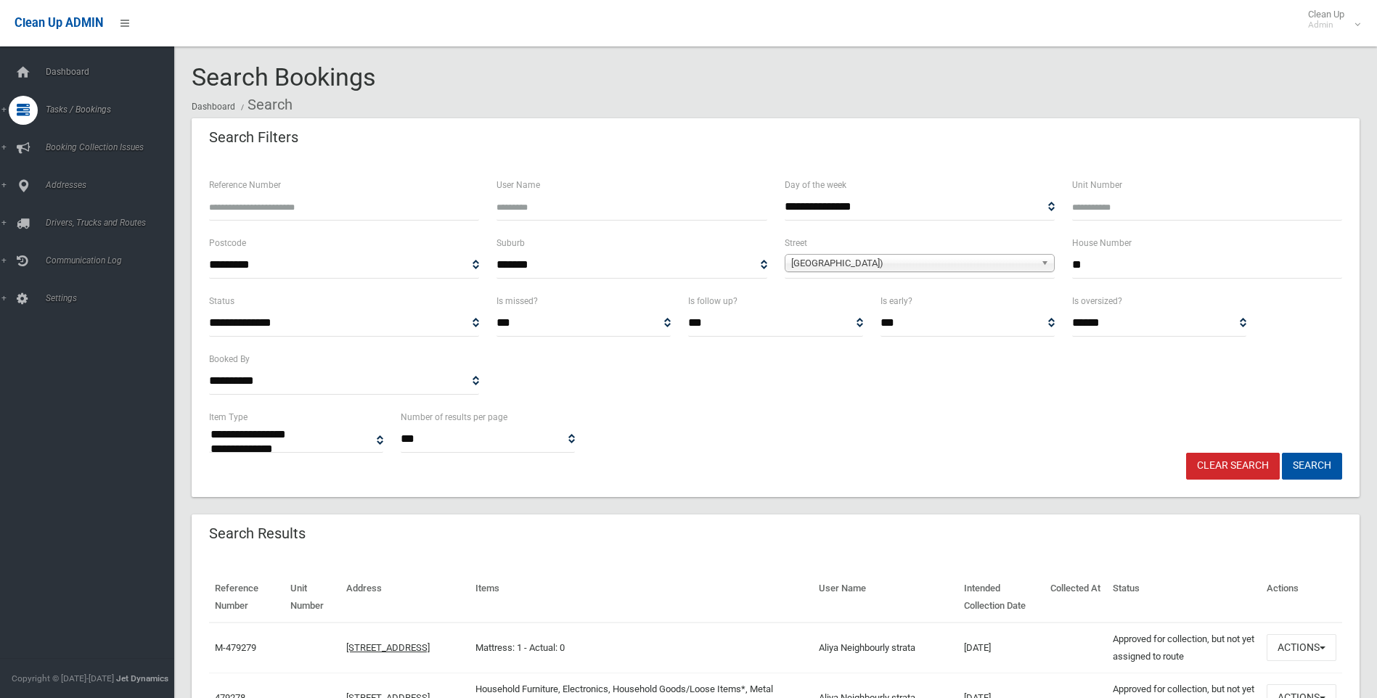
drag, startPoint x: 1166, startPoint y: 255, endPoint x: 853, endPoint y: 221, distance: 315.3
click at [866, 223] on form "**********" at bounding box center [775, 327] width 1133 height 303
type input "**"
click at [879, 258] on span "[GEOGRAPHIC_DATA])" at bounding box center [913, 263] width 244 height 17
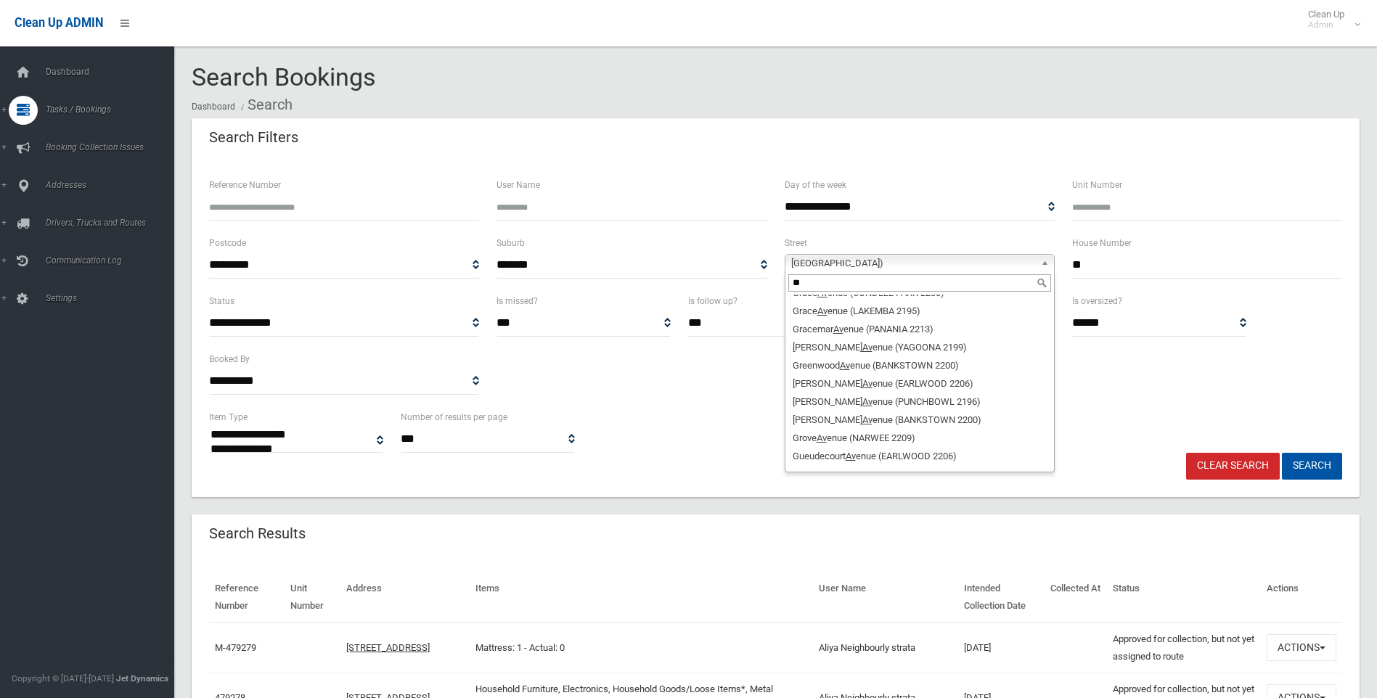
scroll to position [4426, 0]
type input "**"
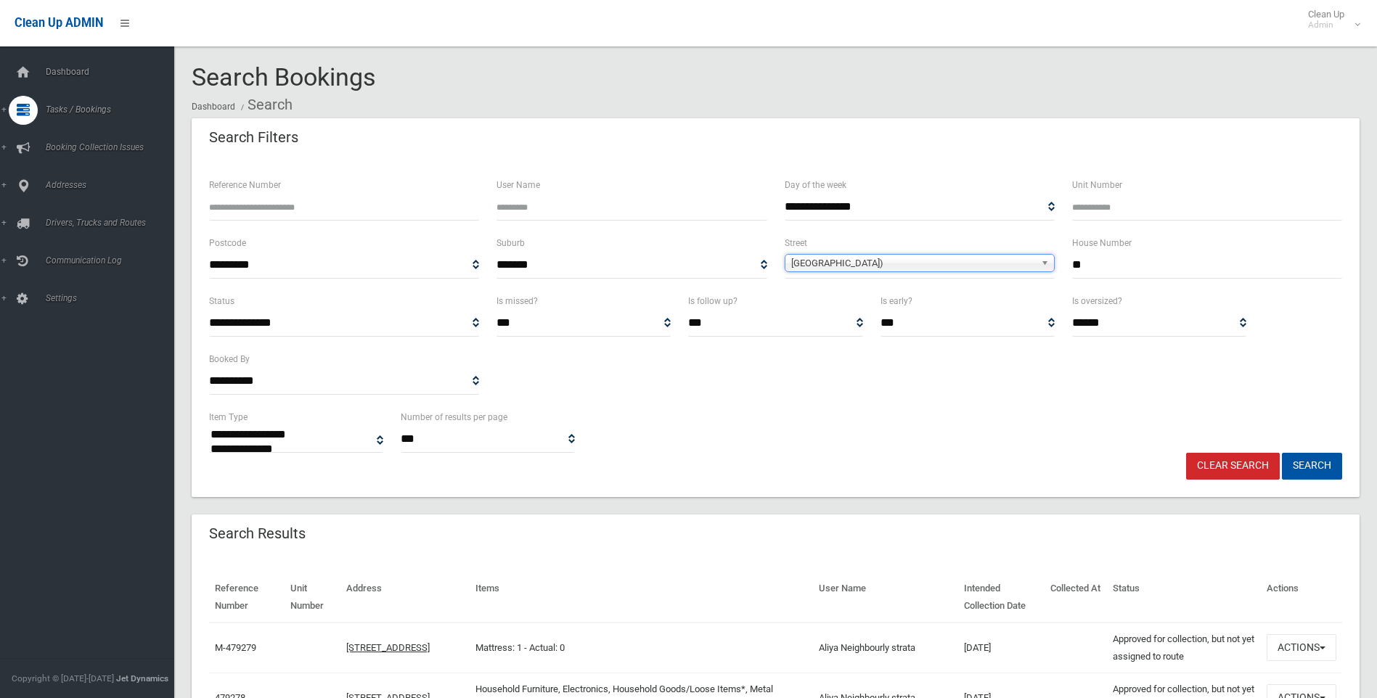
click at [885, 265] on span "[GEOGRAPHIC_DATA])" at bounding box center [913, 263] width 244 height 17
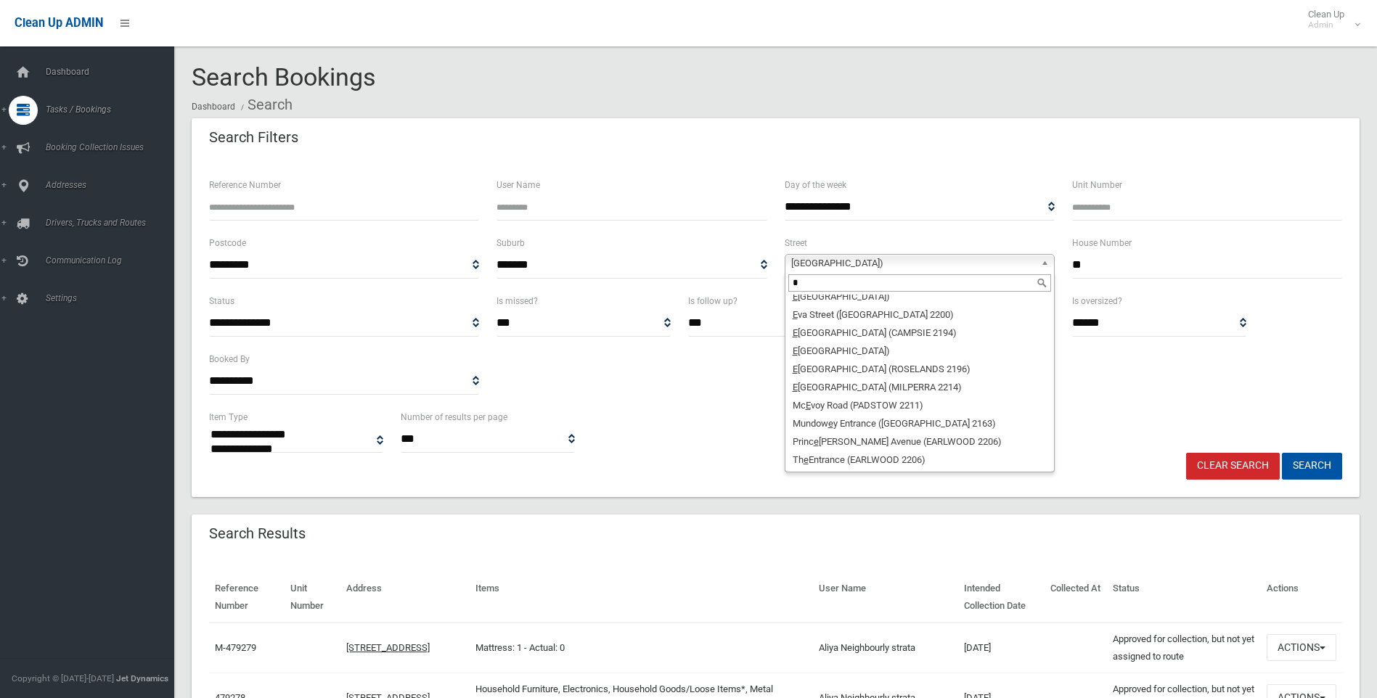
scroll to position [0, 0]
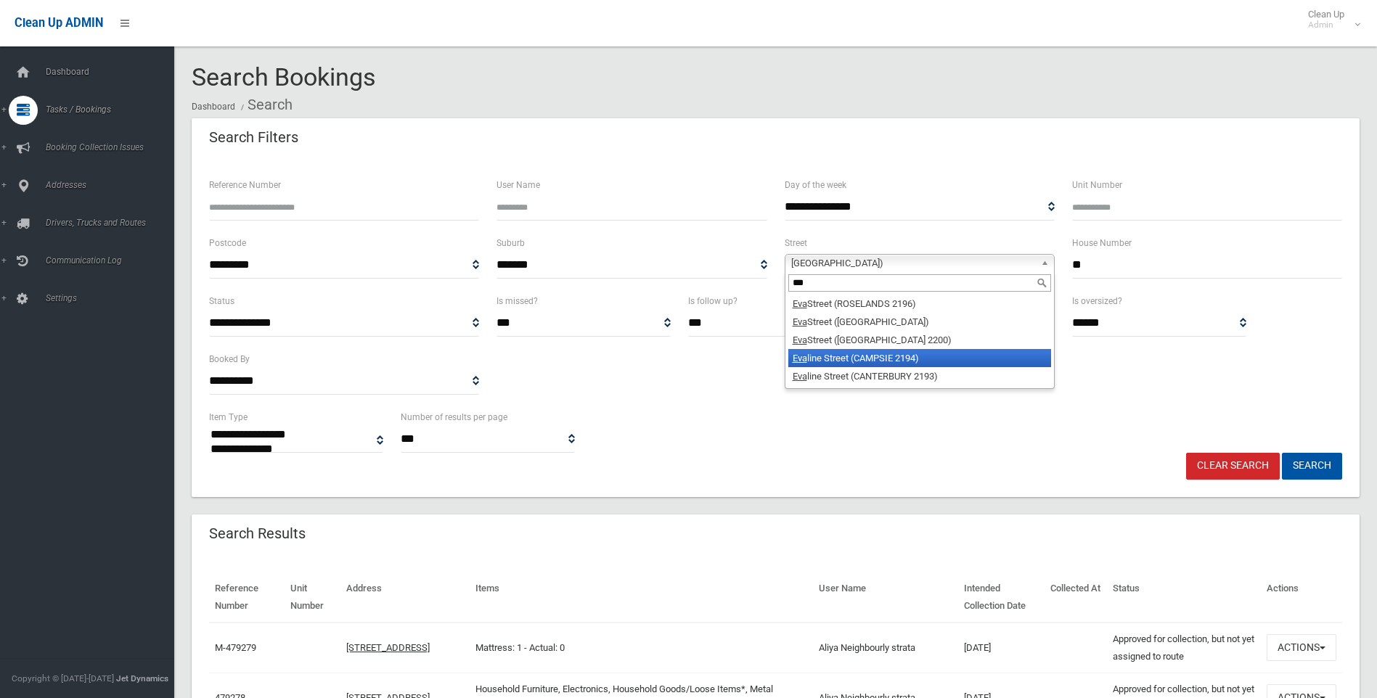
type input "***"
click at [893, 354] on li "[GEOGRAPHIC_DATA] (CAMPSIE 2194)" at bounding box center [919, 358] width 263 height 18
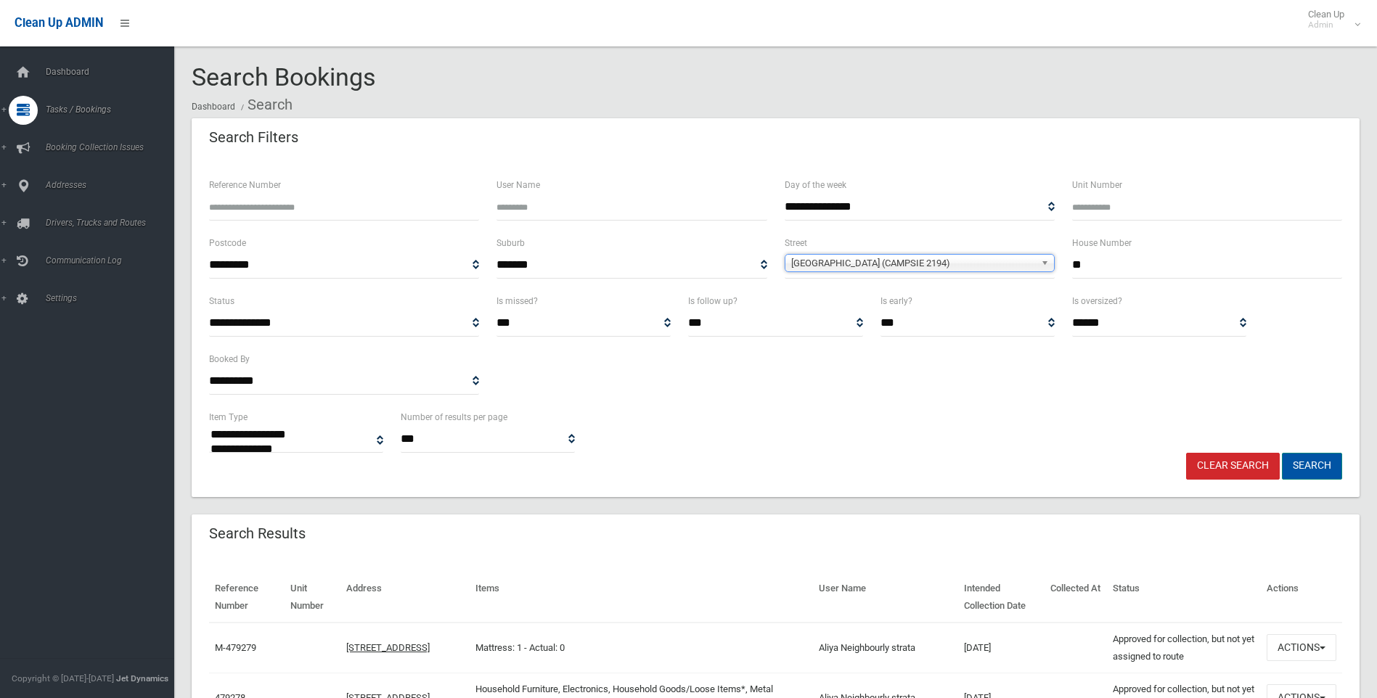
click at [1315, 467] on button "Search" at bounding box center [1311, 466] width 60 height 27
select select
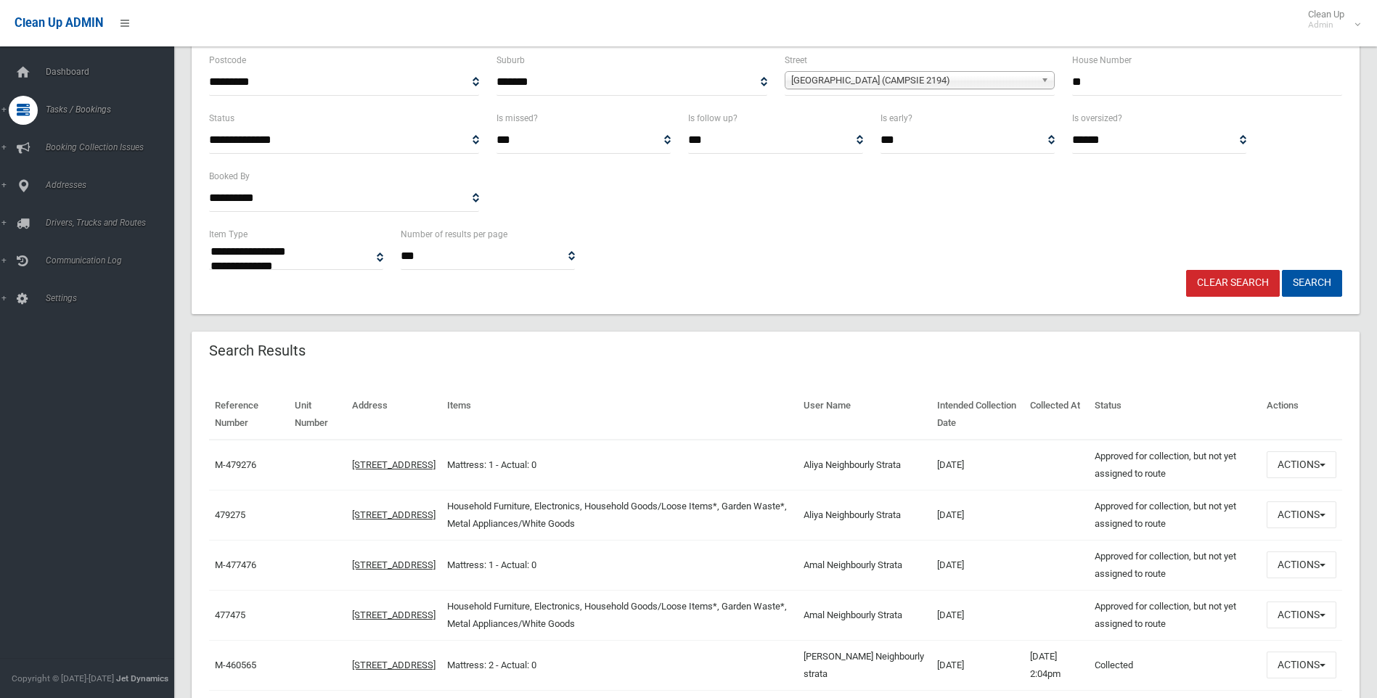
scroll to position [218, 0]
